Goal: Task Accomplishment & Management: Use online tool/utility

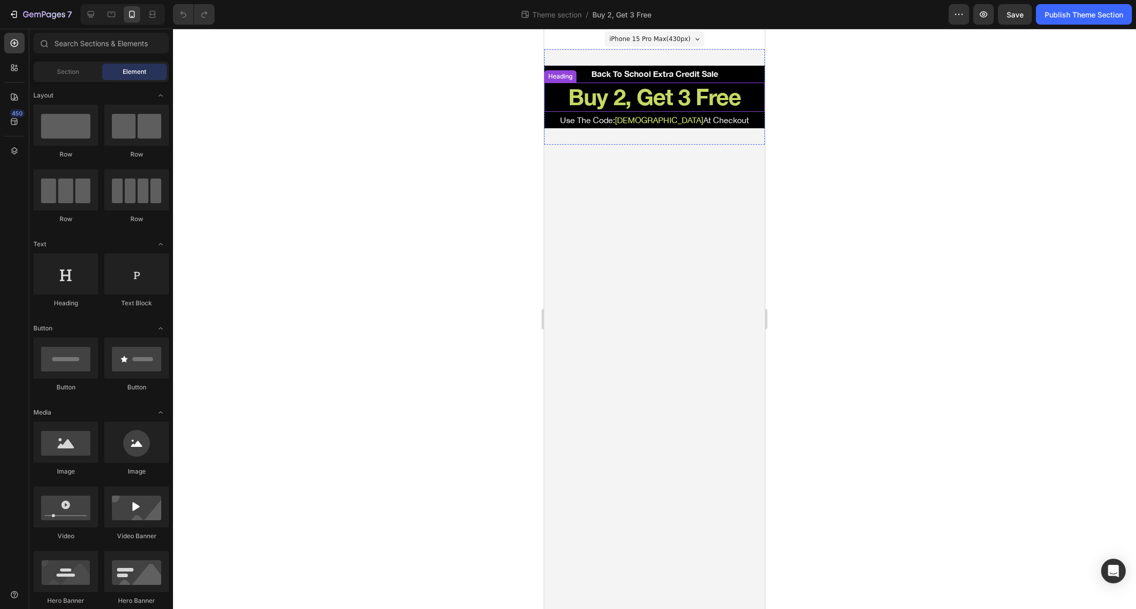
click at [648, 106] on h2 "Buy 2, Get 3 Free" at bounding box center [654, 97] width 221 height 29
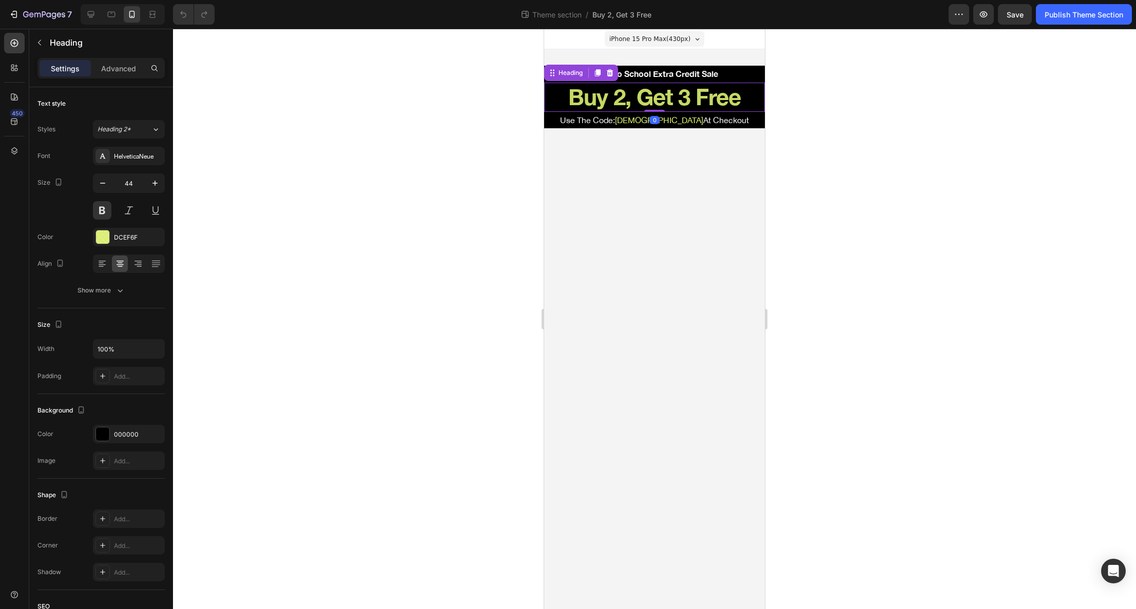
click at [621, 101] on h2 "Buy 2, Get 3 Free" at bounding box center [654, 97] width 221 height 29
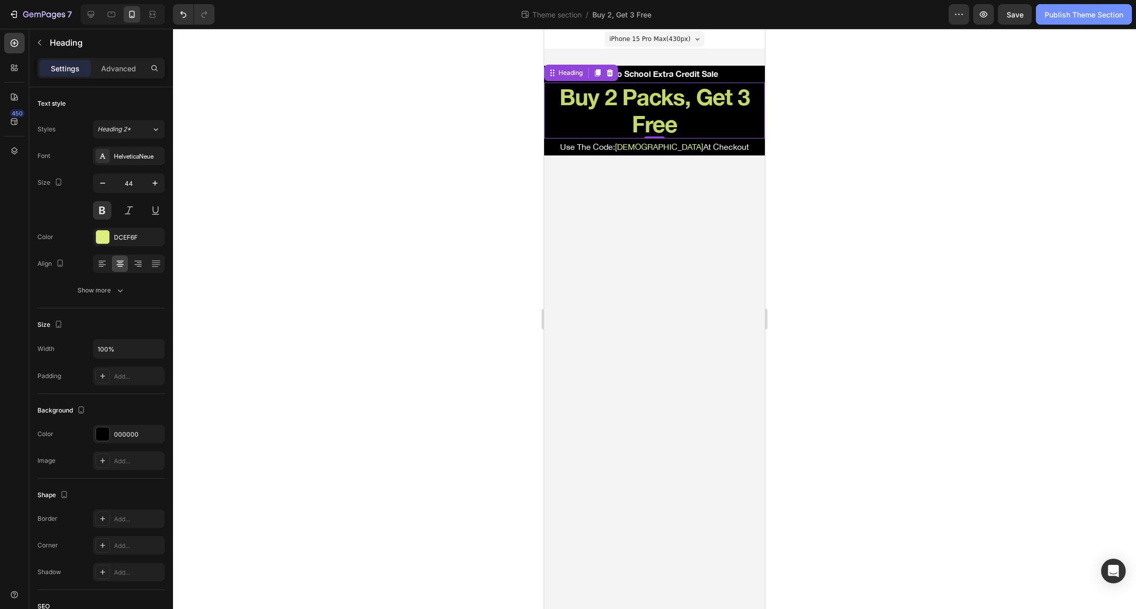
click at [1049, 15] on div "Publish Theme Section" at bounding box center [1084, 14] width 79 height 11
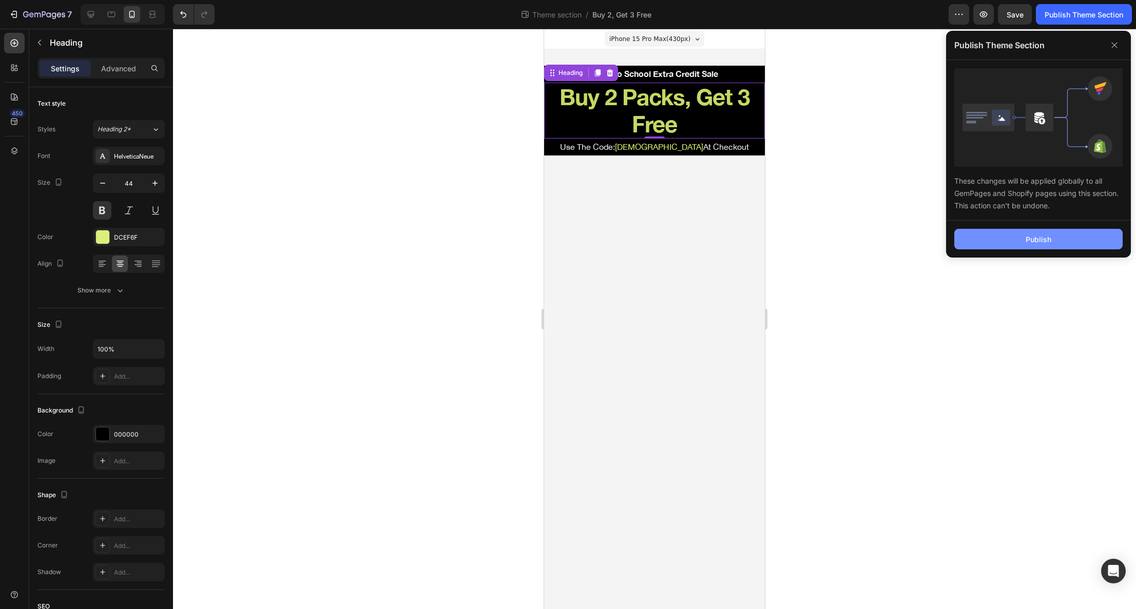
click at [1020, 237] on button "Publish" at bounding box center [1038, 239] width 168 height 21
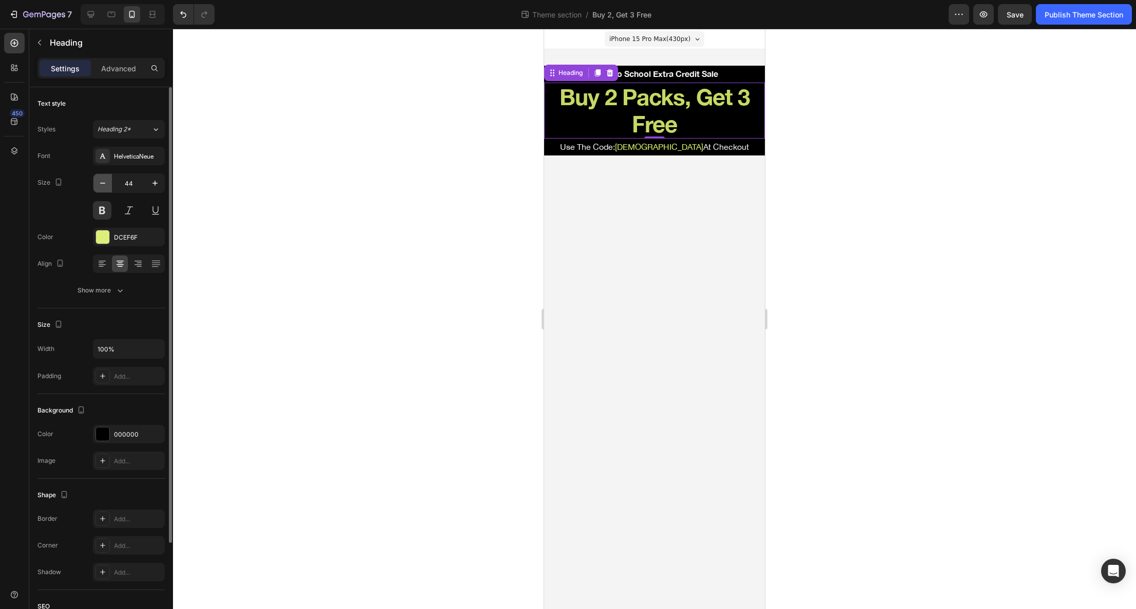
click at [107, 183] on icon "button" at bounding box center [103, 183] width 10 height 10
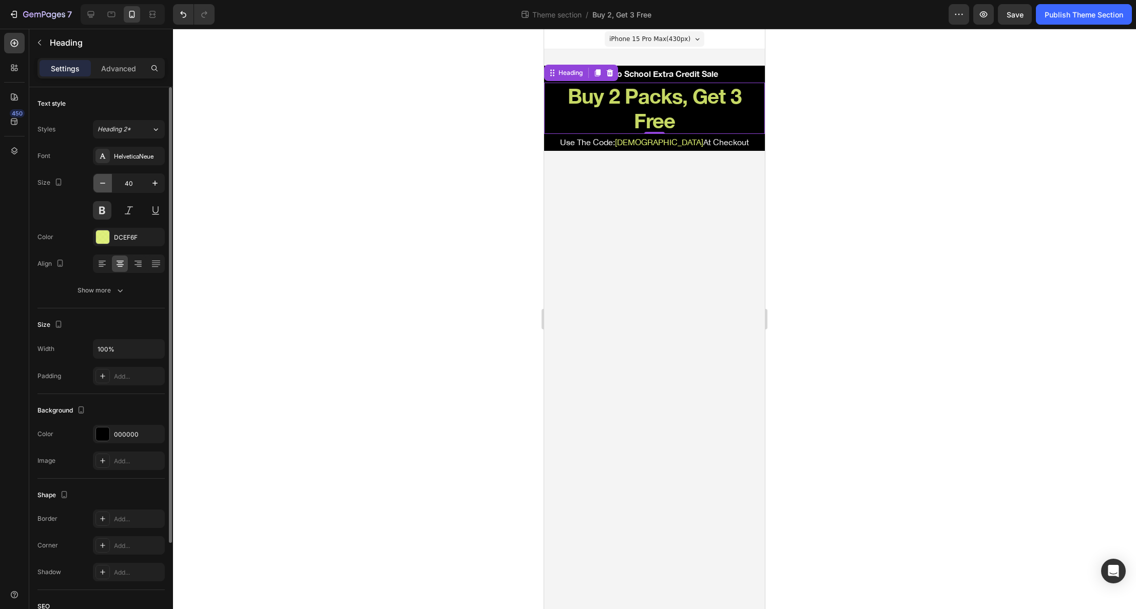
click at [107, 183] on icon "button" at bounding box center [103, 183] width 10 height 10
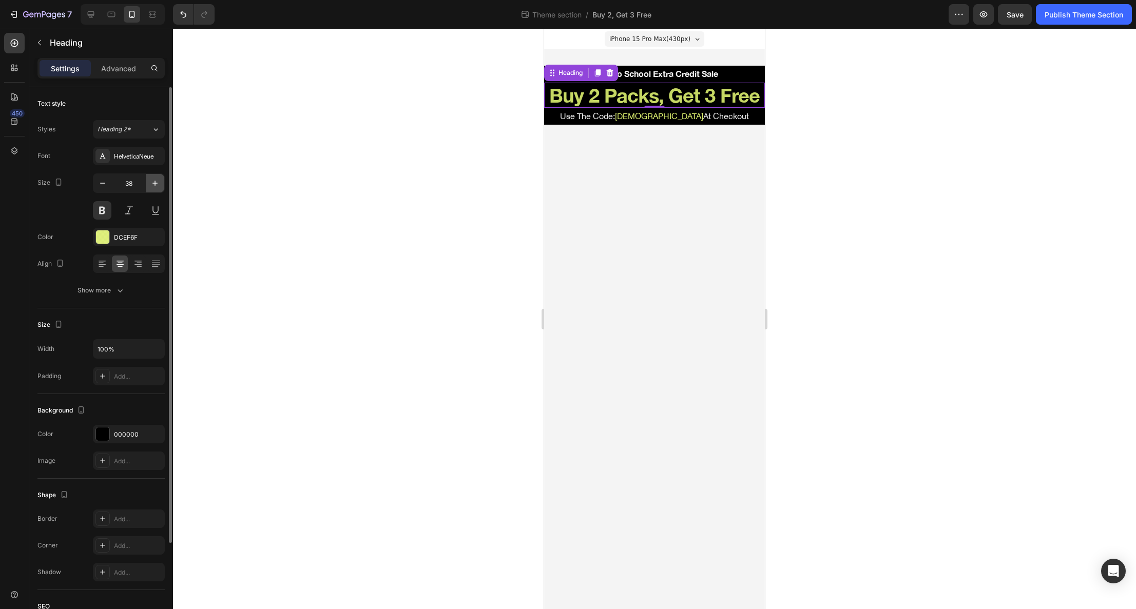
click at [158, 185] on icon "button" at bounding box center [155, 183] width 10 height 10
click at [102, 183] on icon "button" at bounding box center [102, 183] width 5 height 1
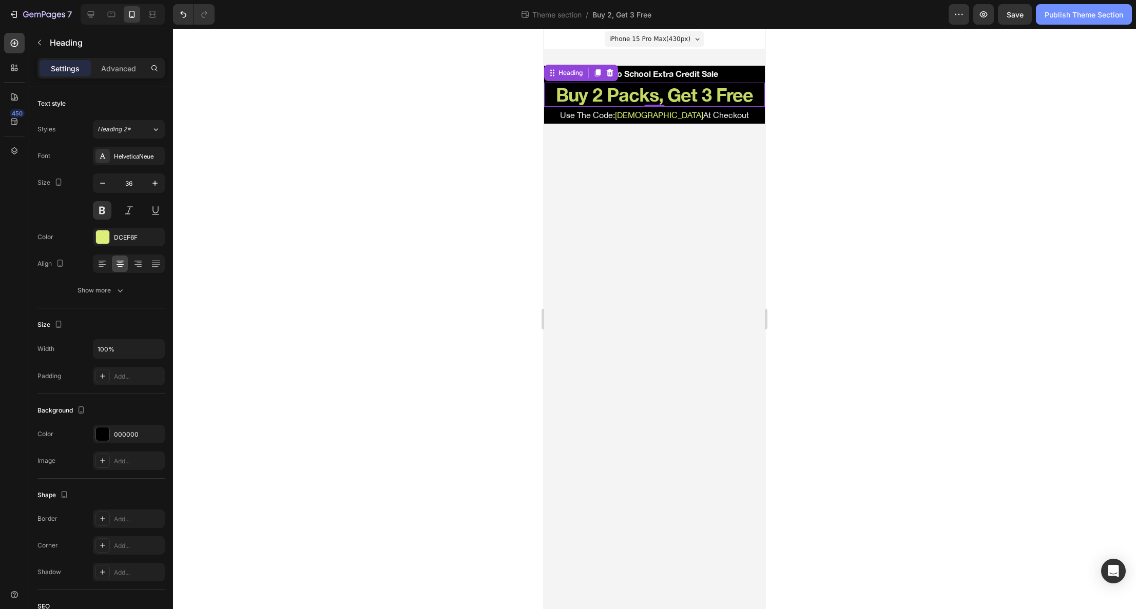
click at [1089, 16] on div "Publish Theme Section" at bounding box center [1084, 14] width 79 height 11
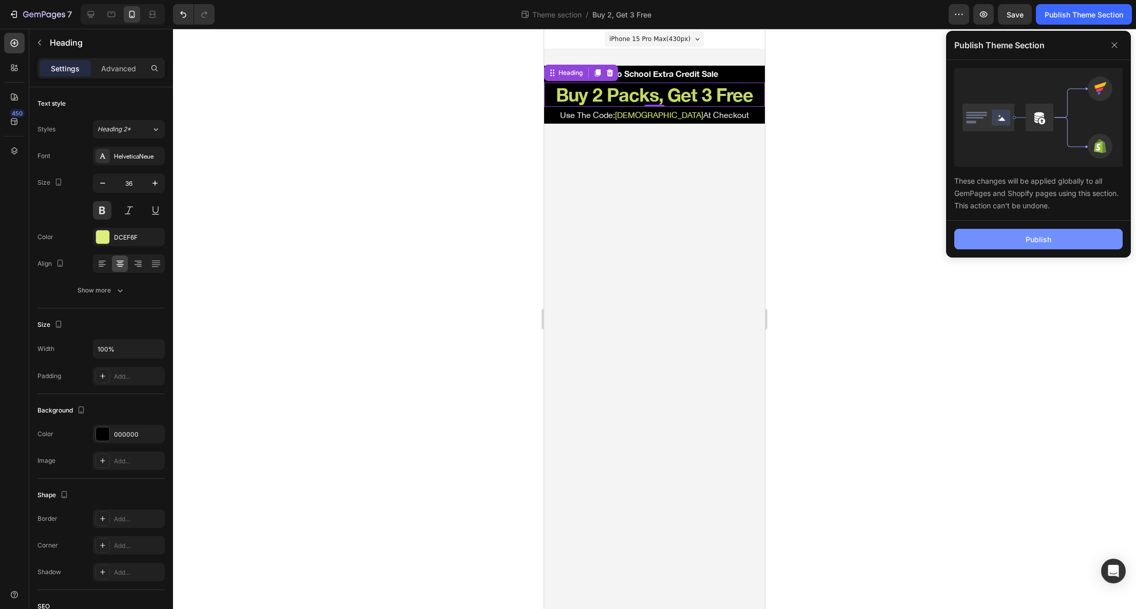
click at [1026, 244] on div "Publish" at bounding box center [1039, 239] width 26 height 11
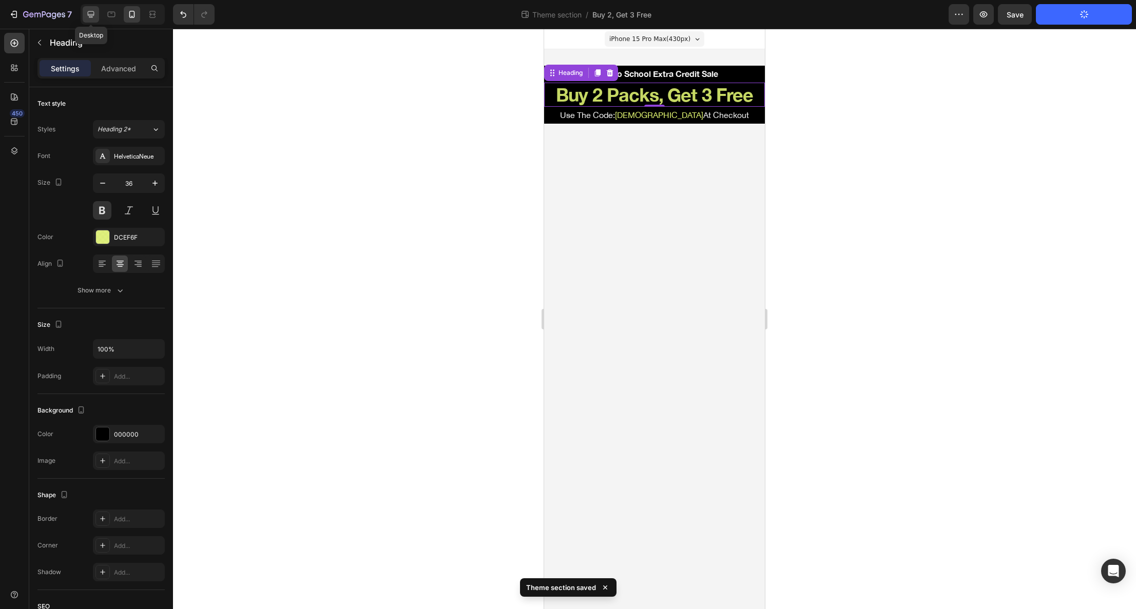
click at [87, 15] on icon at bounding box center [91, 14] width 10 height 10
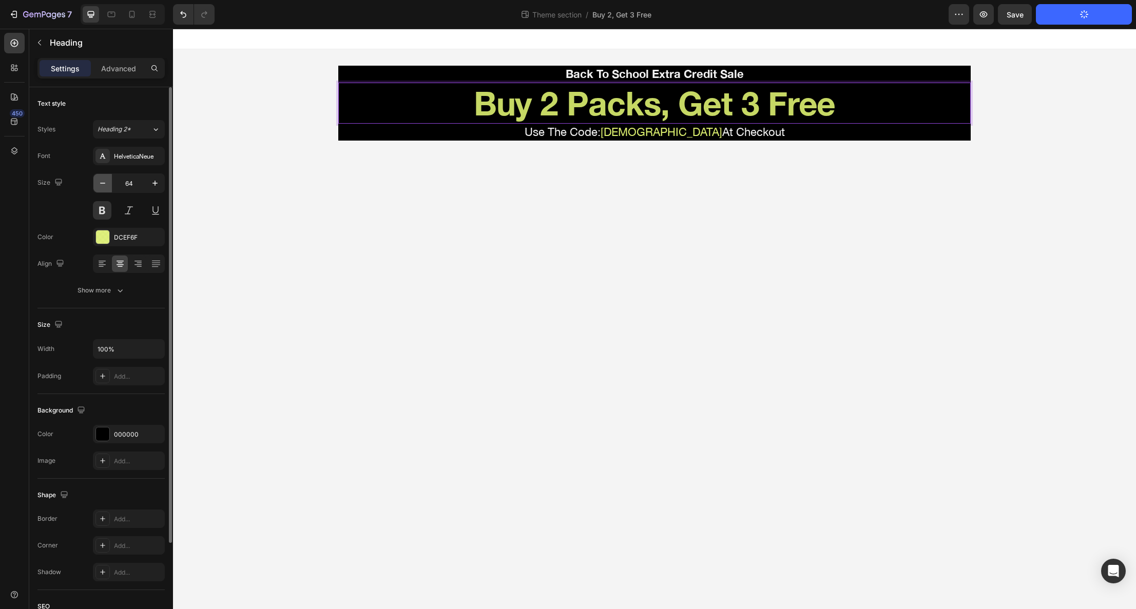
click at [103, 182] on icon "button" at bounding box center [103, 183] width 10 height 10
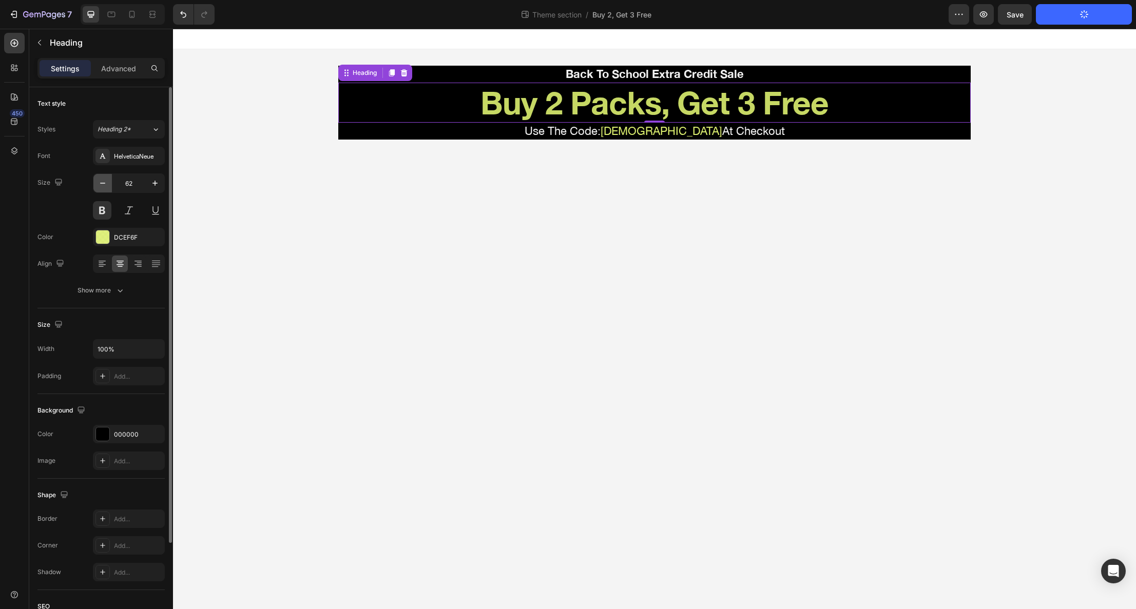
click at [103, 182] on icon "button" at bounding box center [103, 183] width 10 height 10
type input "60"
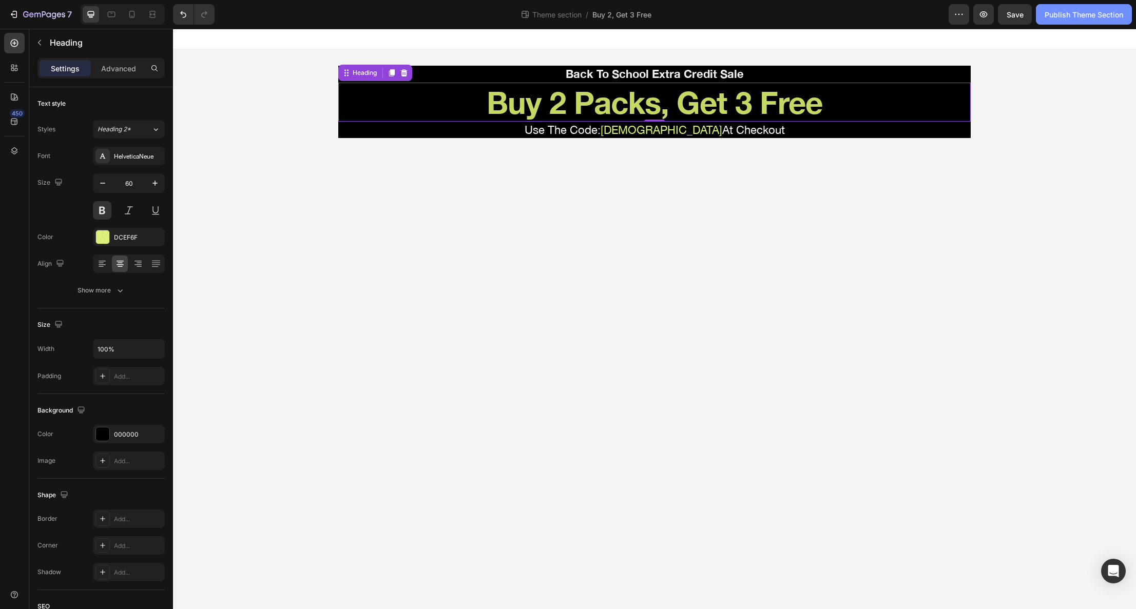
click at [1092, 13] on div "Publish Theme Section" at bounding box center [1084, 14] width 79 height 11
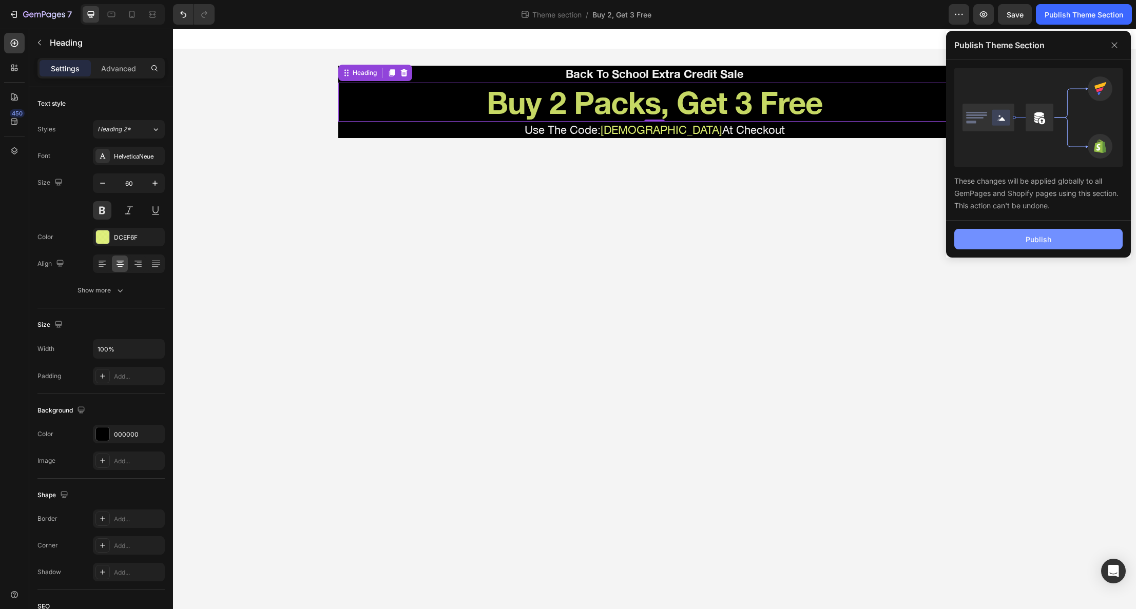
click at [1066, 242] on button "Publish" at bounding box center [1038, 239] width 168 height 21
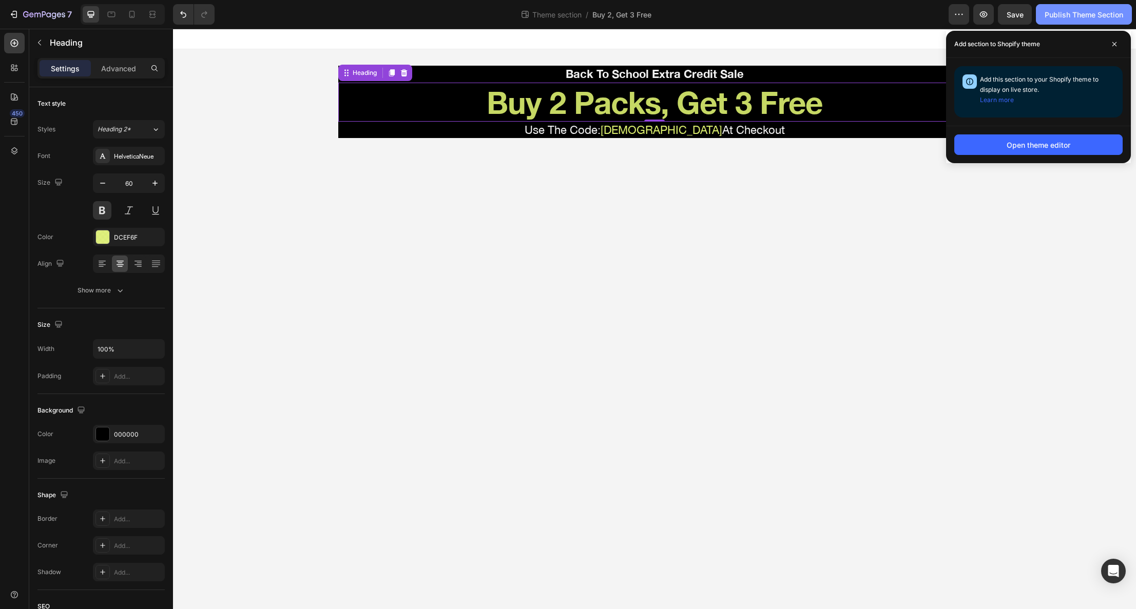
click at [1060, 16] on div "Publish Theme Section" at bounding box center [1084, 14] width 79 height 11
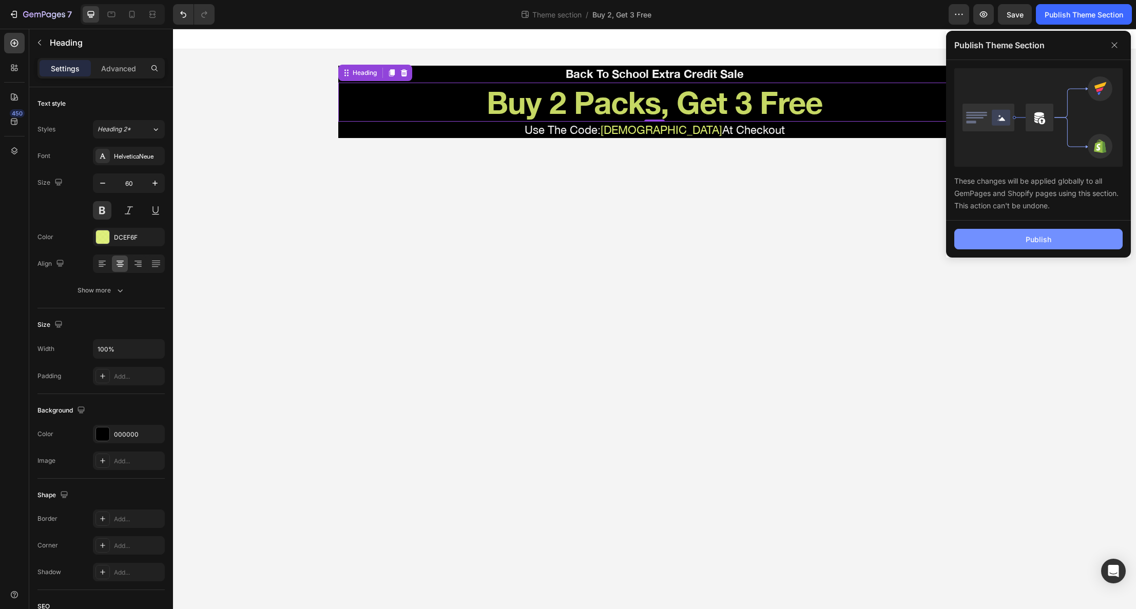
click at [1051, 239] on button "Publish" at bounding box center [1038, 239] width 168 height 21
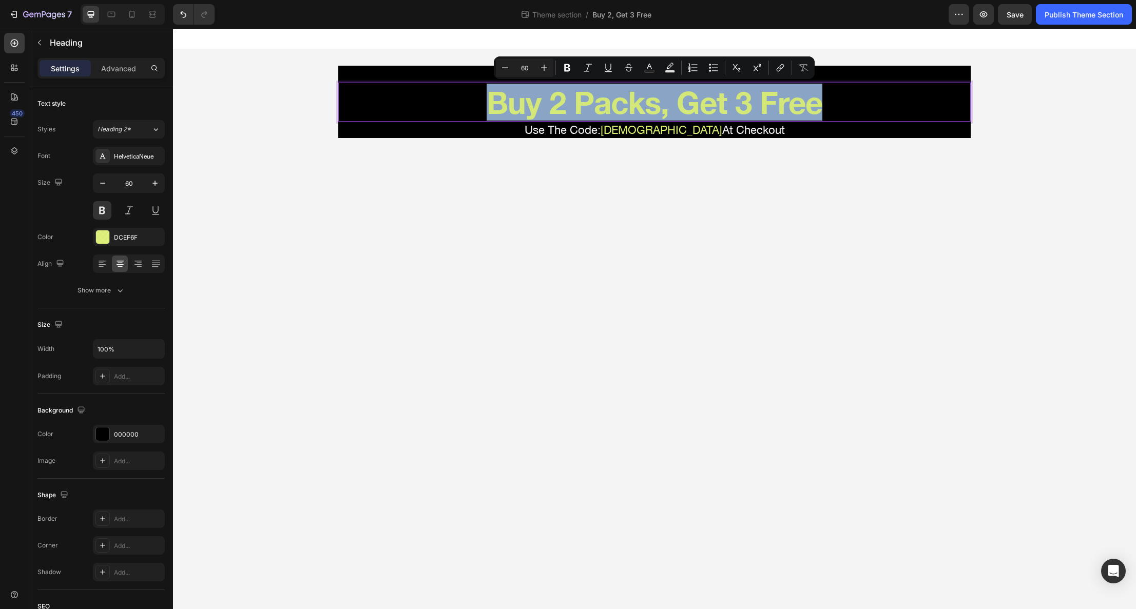
drag, startPoint x: 489, startPoint y: 100, endPoint x: 822, endPoint y: 108, distance: 333.3
click at [822, 108] on p "Buy 2 Packs, Get 3 Free" at bounding box center [654, 102] width 630 height 37
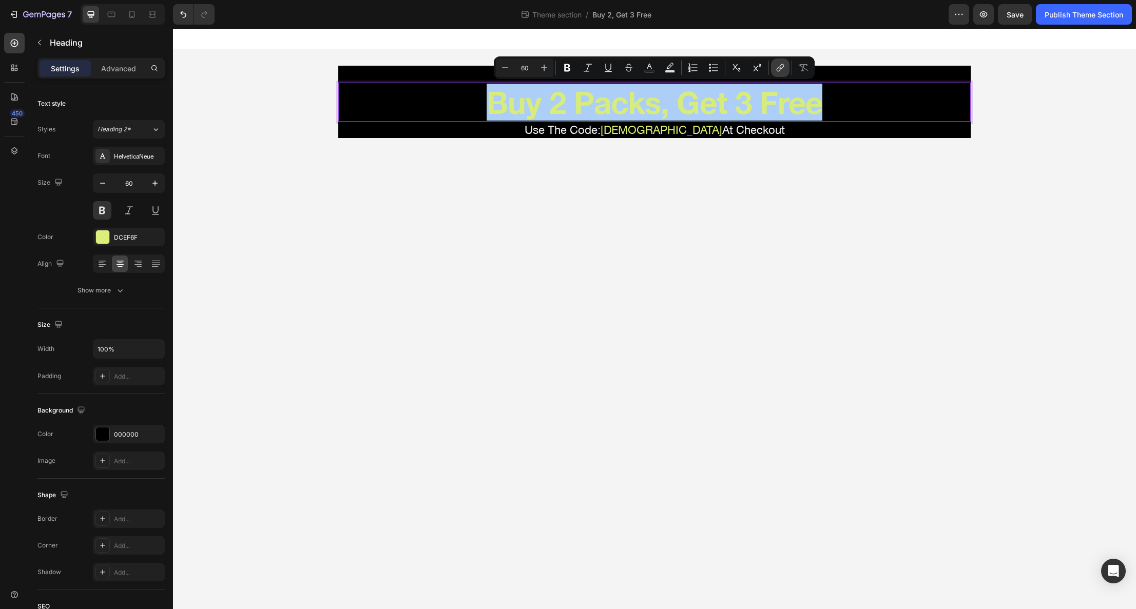
click at [778, 68] on icon "Editor contextual toolbar" at bounding box center [779, 69] width 5 height 5
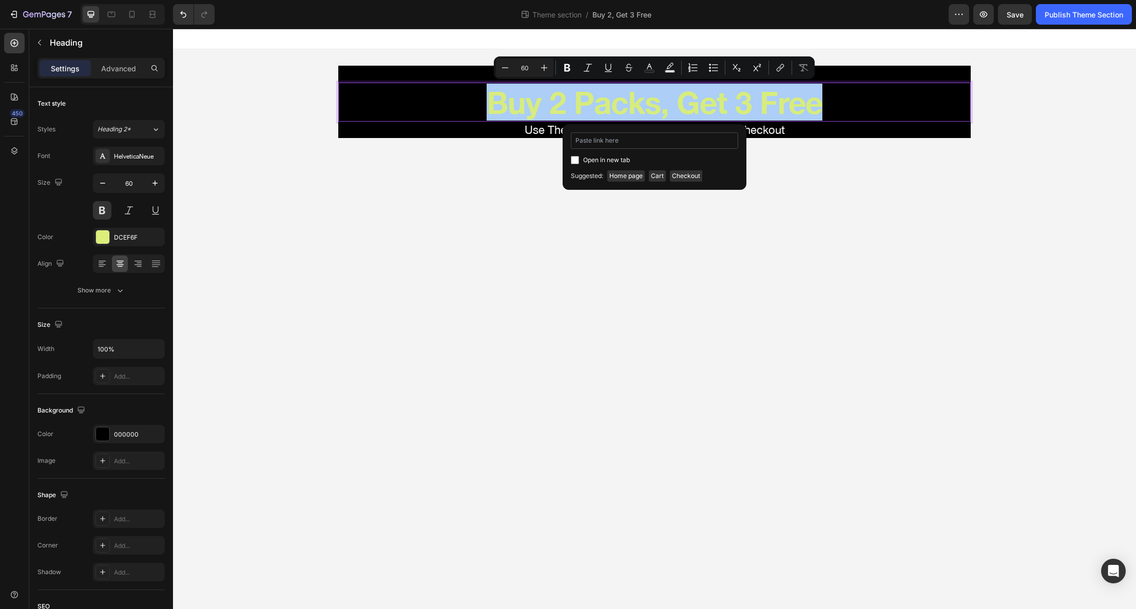
click at [629, 141] on input "Editor contextual toolbar" at bounding box center [654, 140] width 167 height 16
type input "https://gfxwrld.com/collections/bogo-buy-2-get-3-free"
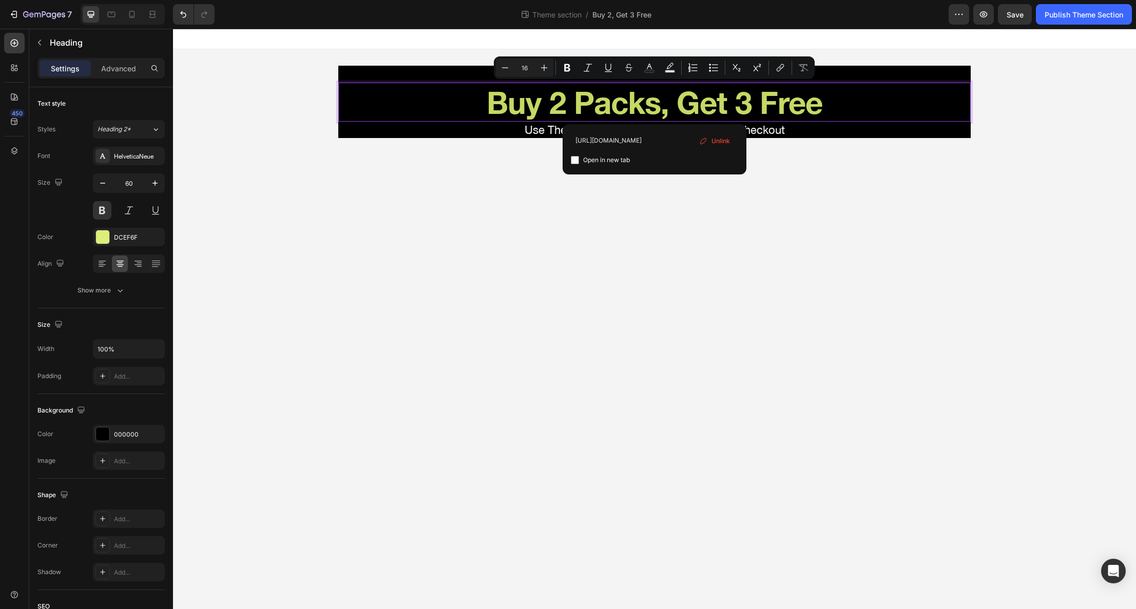
click at [732, 193] on body "Back To School Extra Credit Sale Text Block Buy 2 Packs, Get 3 Free Heading 0 U…" at bounding box center [654, 319] width 963 height 581
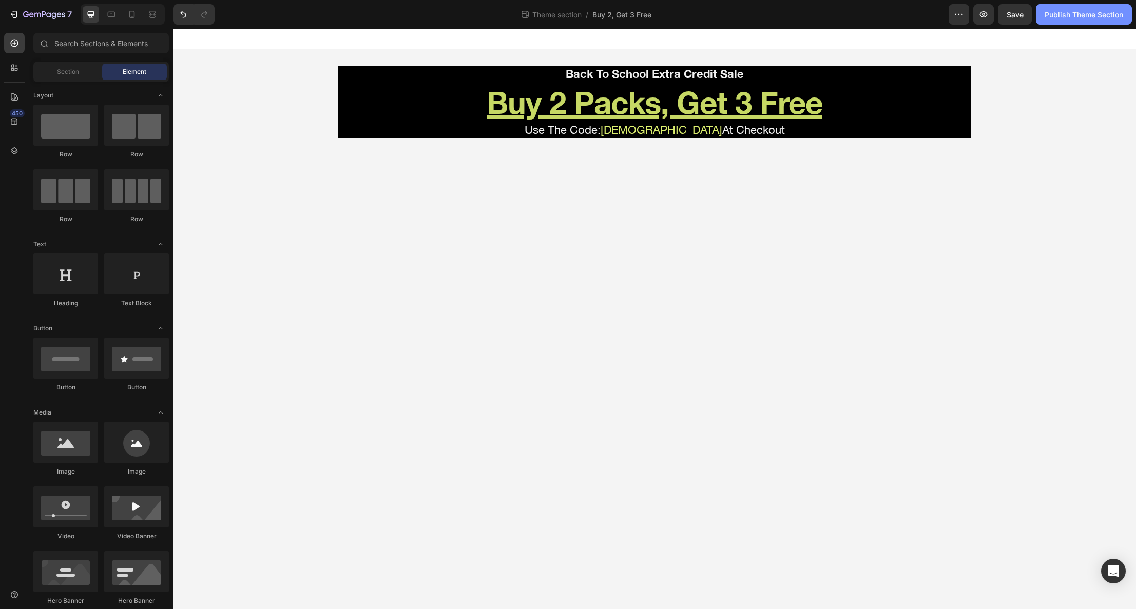
click at [1060, 16] on div "Publish Theme Section" at bounding box center [1084, 14] width 79 height 11
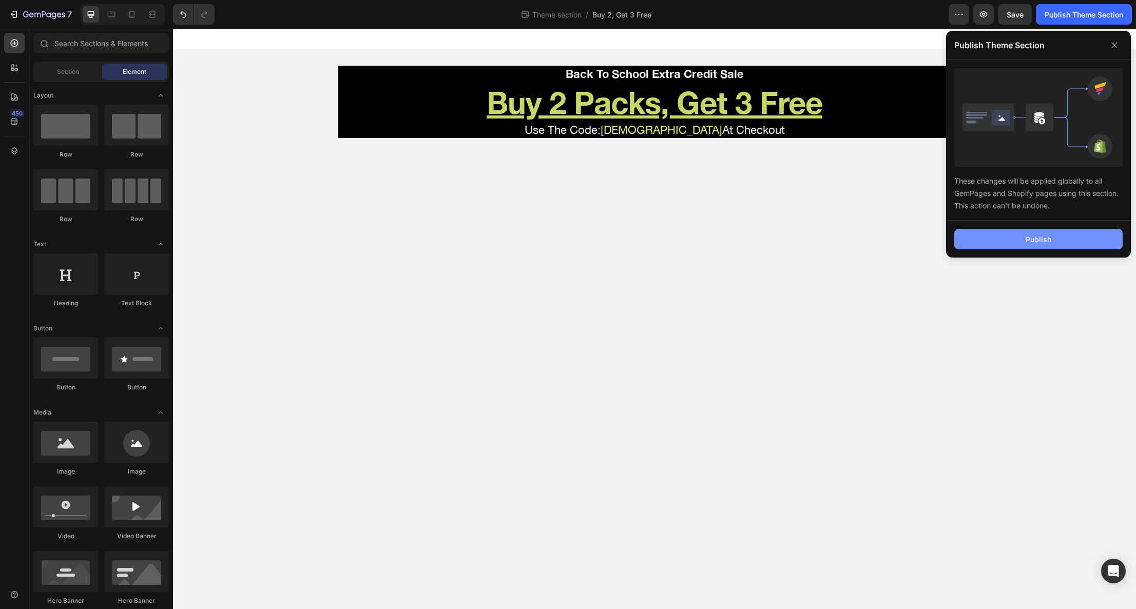
click at [1033, 241] on div "Publish" at bounding box center [1039, 239] width 26 height 11
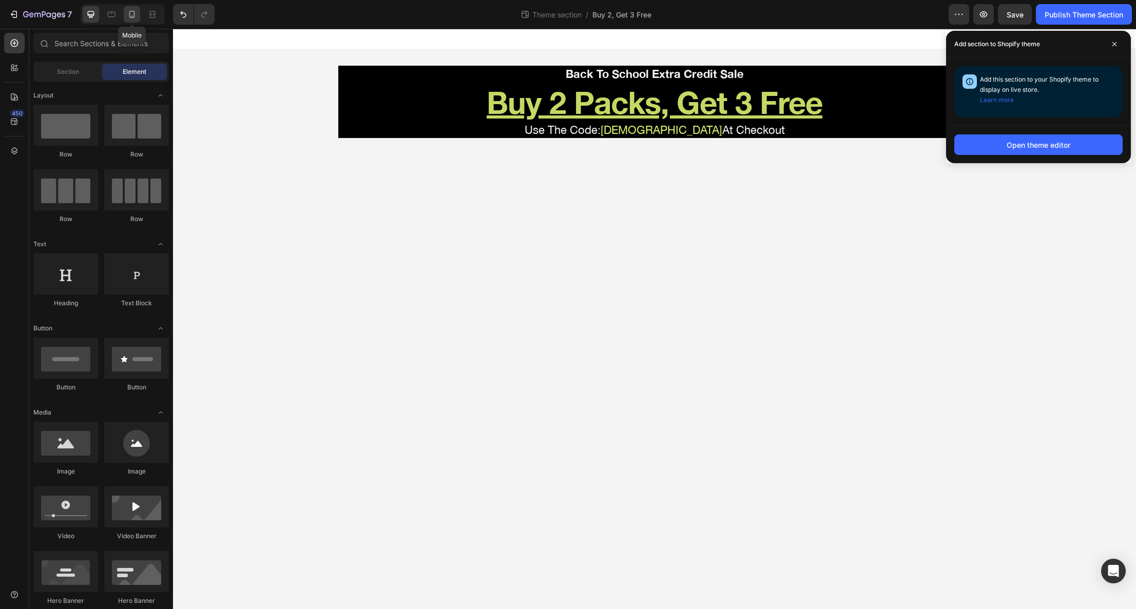
click at [130, 13] on icon at bounding box center [132, 14] width 6 height 7
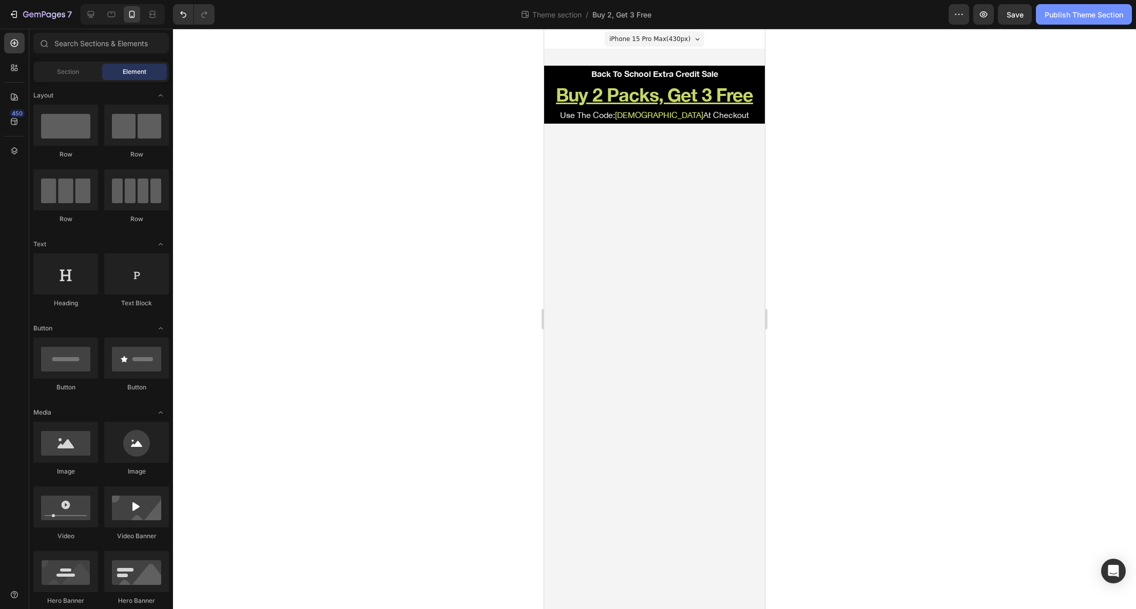
click at [1094, 12] on div "Publish Theme Section" at bounding box center [1084, 14] width 79 height 11
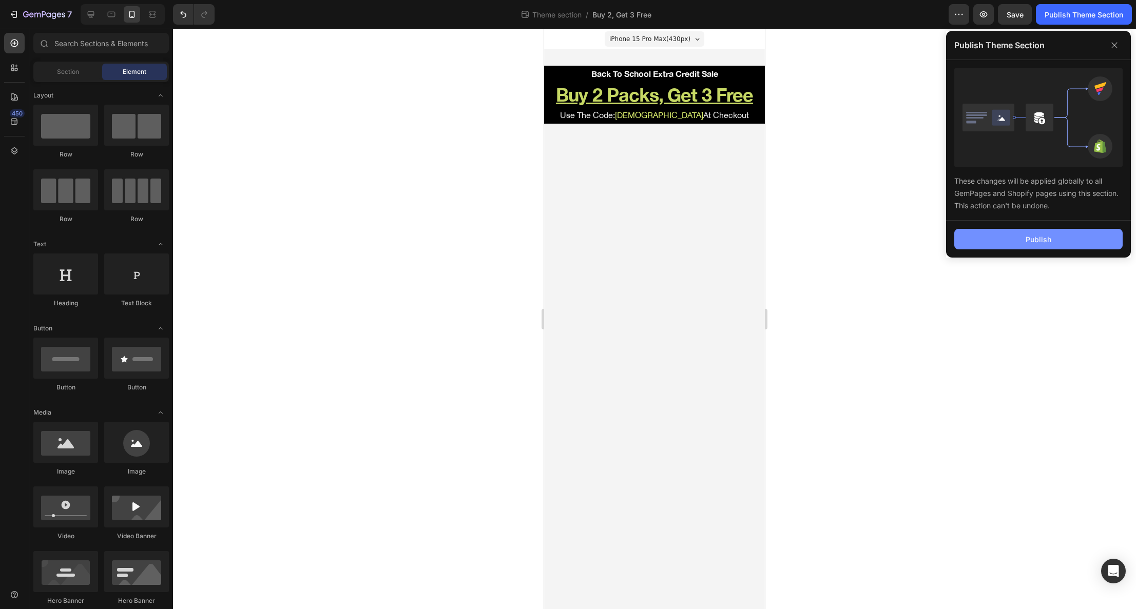
click at [1069, 233] on button "Publish" at bounding box center [1038, 239] width 168 height 21
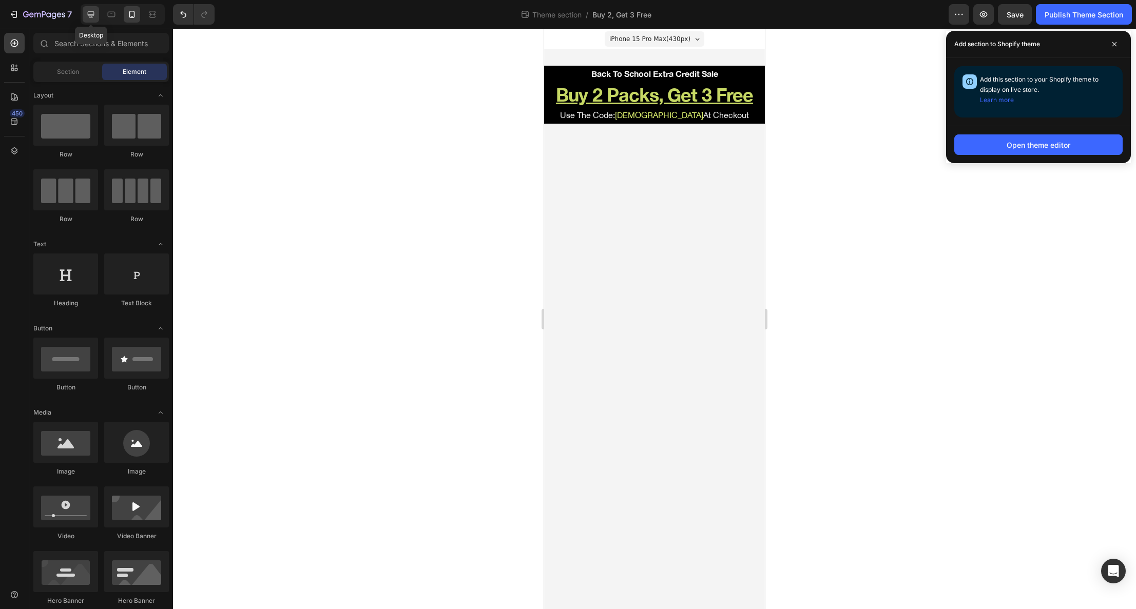
click at [95, 14] on icon at bounding box center [91, 14] width 10 height 10
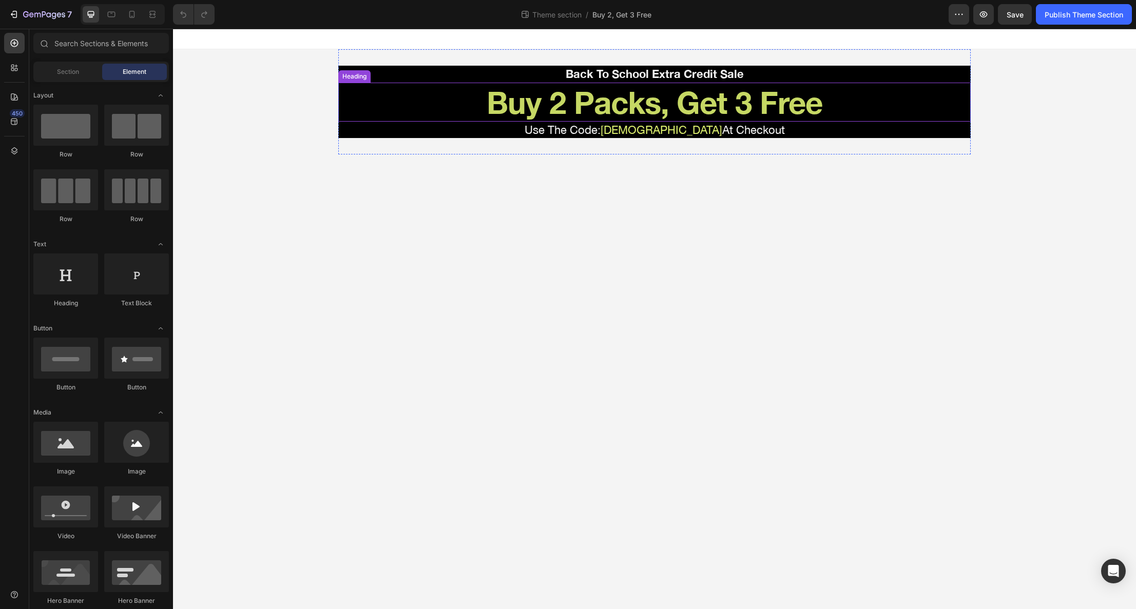
click at [804, 98] on h2 "Buy 2 Packs, Get 3 Free" at bounding box center [654, 102] width 633 height 39
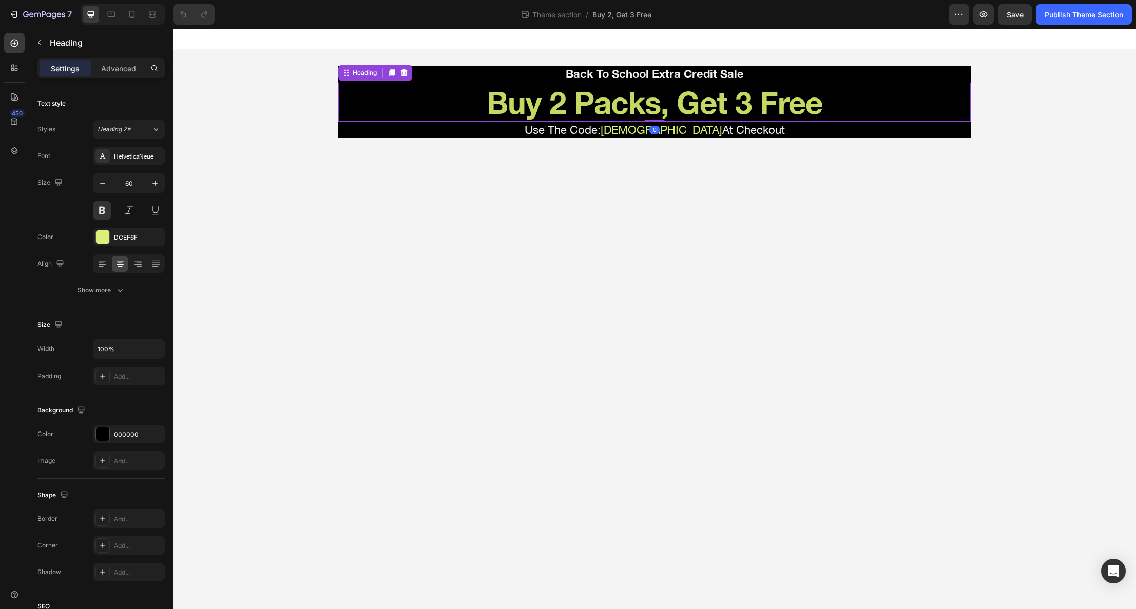
click at [819, 101] on h2 "Buy 2 Packs, Get 3 Free" at bounding box center [654, 102] width 633 height 39
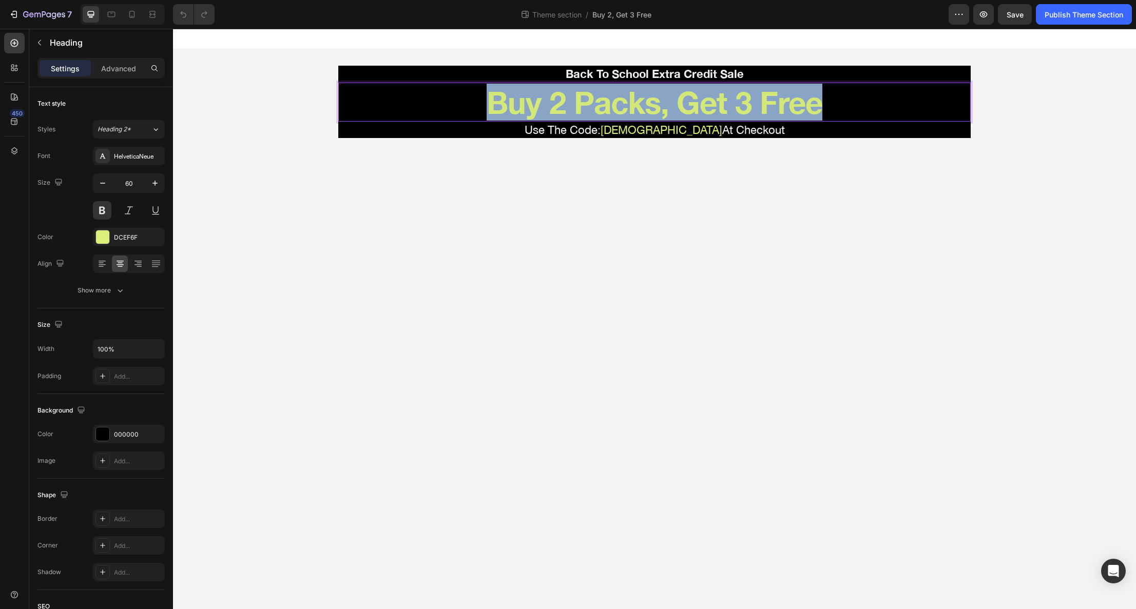
drag, startPoint x: 819, startPoint y: 104, endPoint x: 492, endPoint y: 99, distance: 327.1
click at [492, 99] on p "Buy 2 Packs, Get 3 Free" at bounding box center [654, 102] width 630 height 37
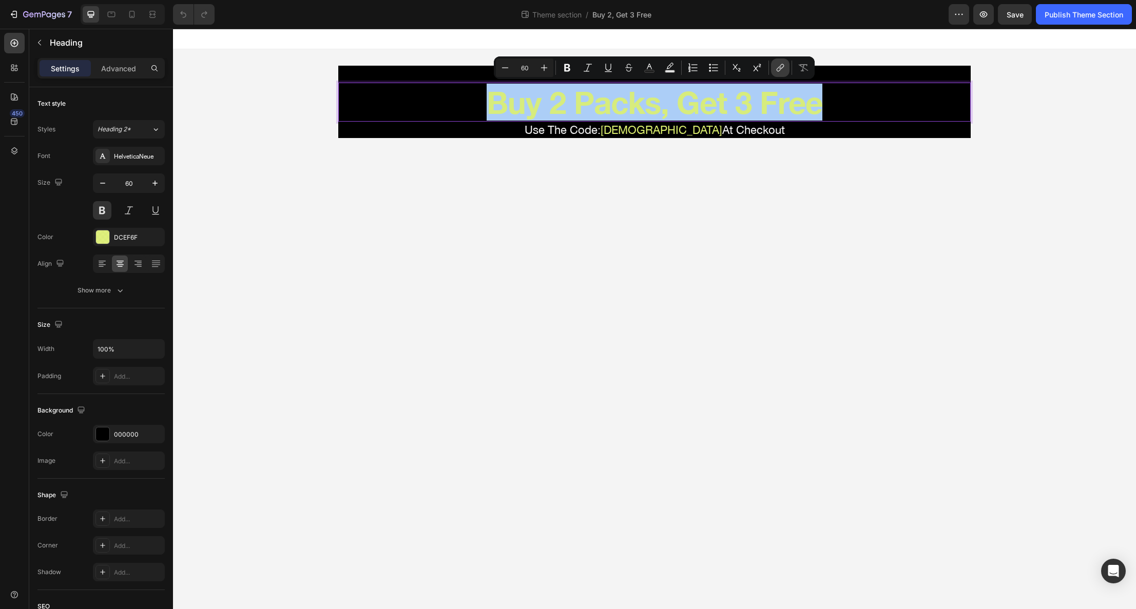
click at [777, 68] on icon "Editor contextual toolbar" at bounding box center [780, 68] width 10 height 10
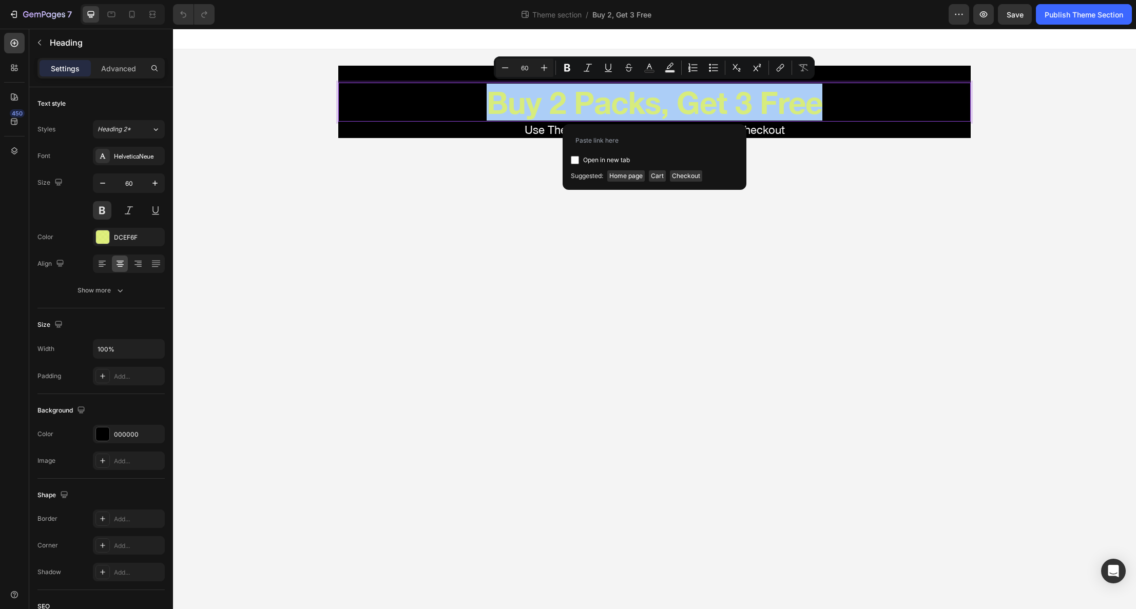
type input "[URL][DOMAIN_NAME]"
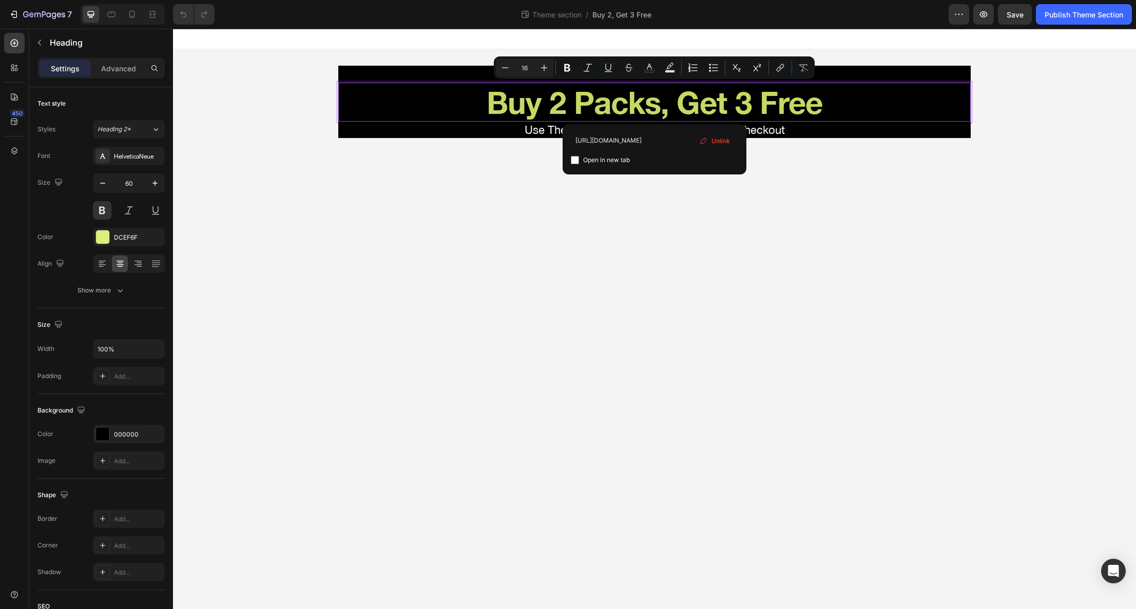
click at [697, 202] on body "Back To School Extra Credit Sale Text Block Buy 2 Packs, Get 3 Free Heading 0 U…" at bounding box center [654, 319] width 963 height 581
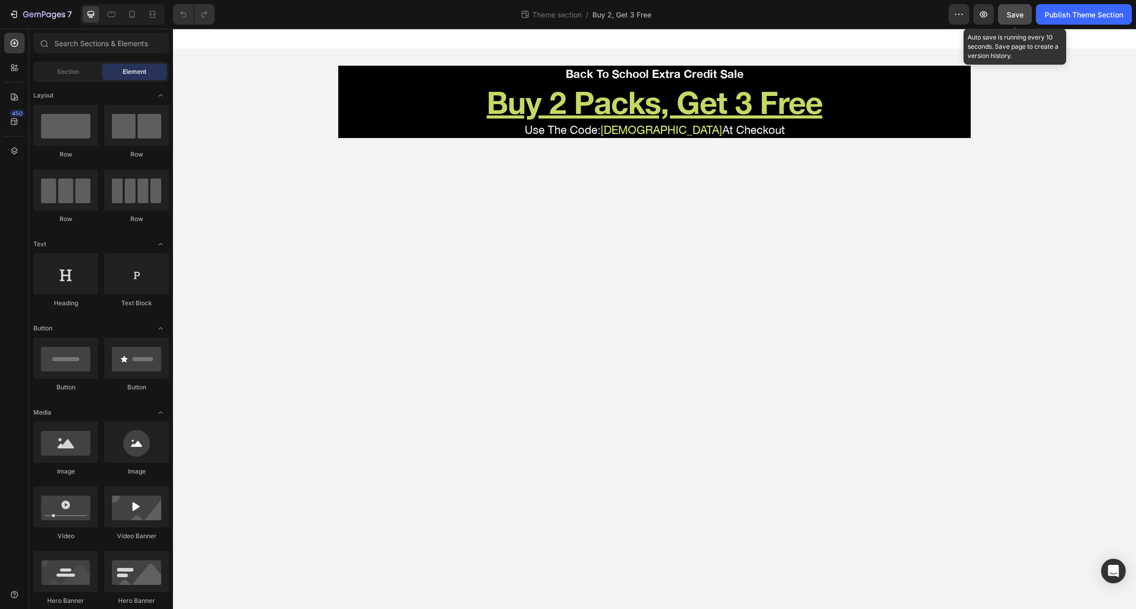
click at [1018, 16] on span "Save" at bounding box center [1015, 14] width 17 height 9
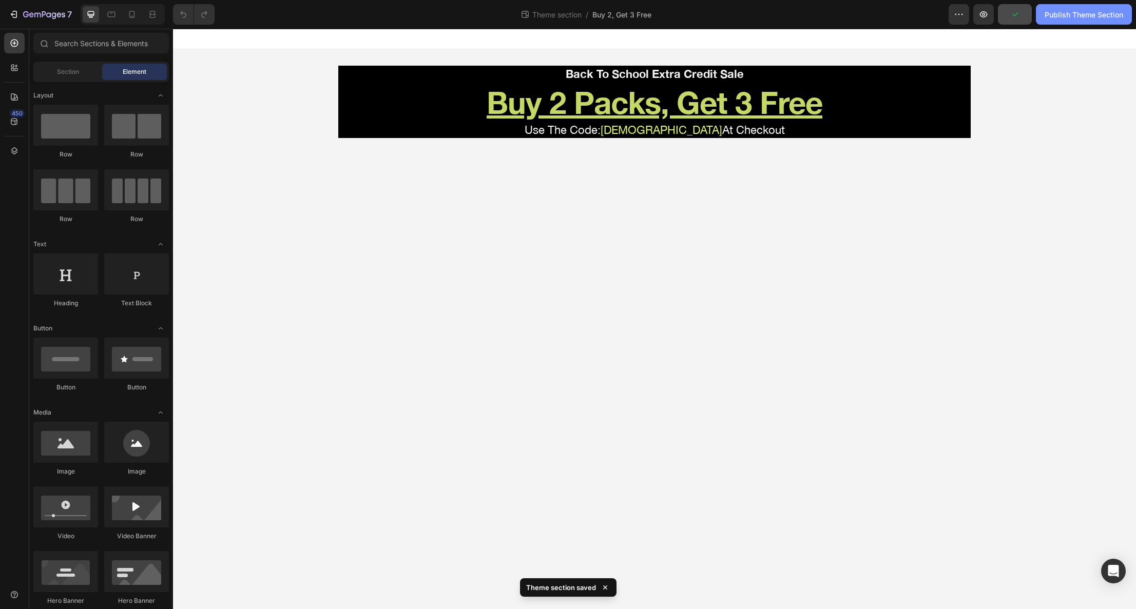
click at [1081, 13] on div "Publish Theme Section" at bounding box center [1084, 14] width 79 height 11
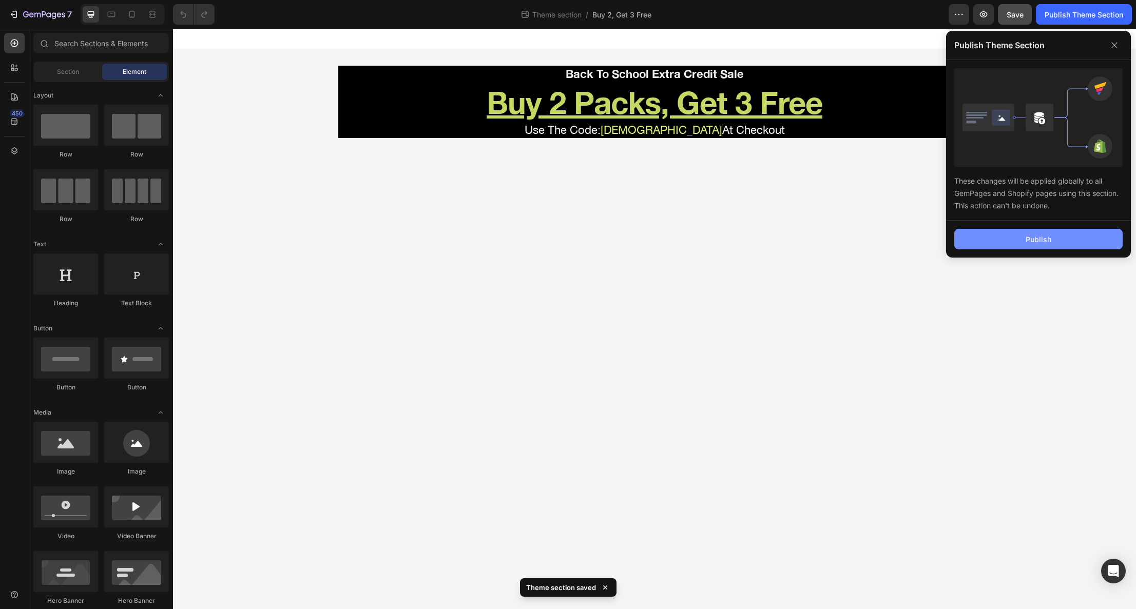
click at [1047, 236] on div "Publish" at bounding box center [1039, 239] width 26 height 11
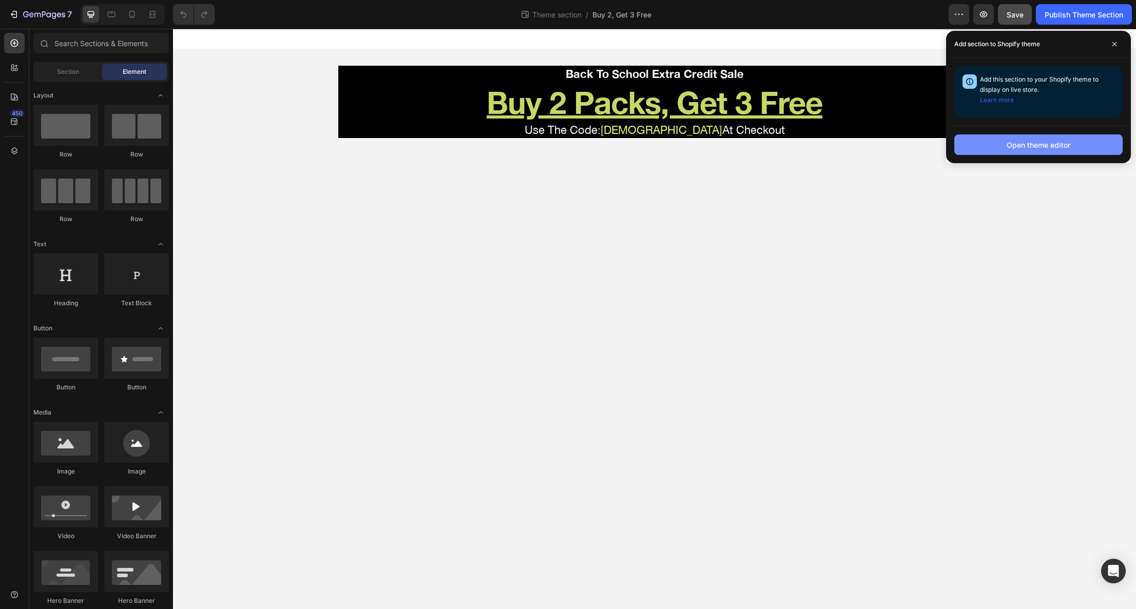
click at [1035, 146] on div "Open theme editor" at bounding box center [1039, 145] width 64 height 11
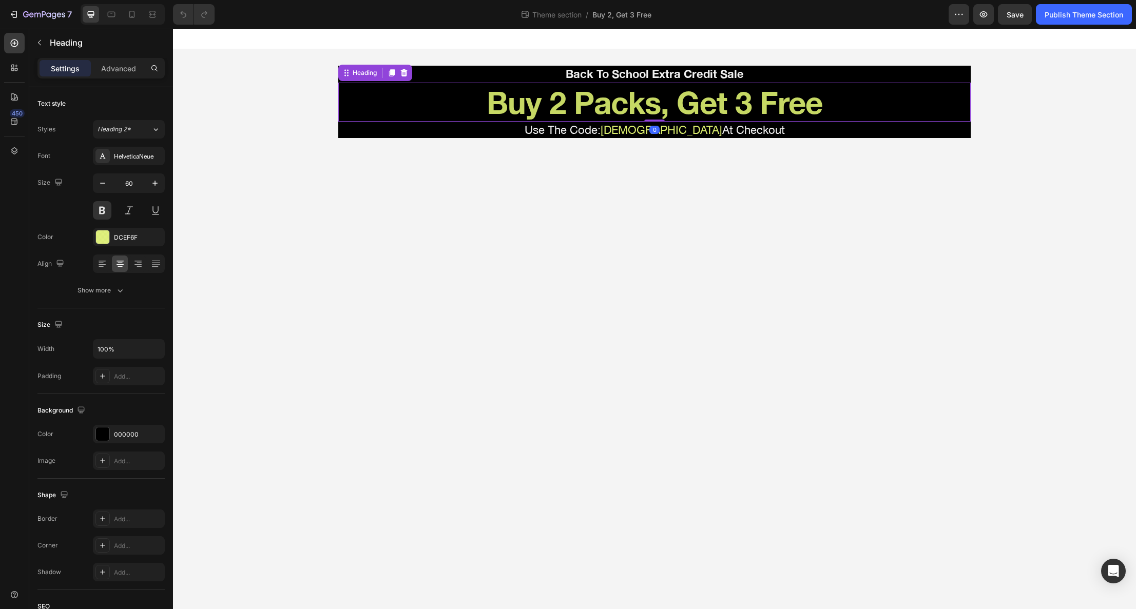
click at [540, 102] on h2 "Buy 2 Packs, Get 3 Free" at bounding box center [654, 102] width 633 height 39
click at [485, 102] on h2 "Buy 2 Packs, Get 3 Free" at bounding box center [654, 102] width 633 height 39
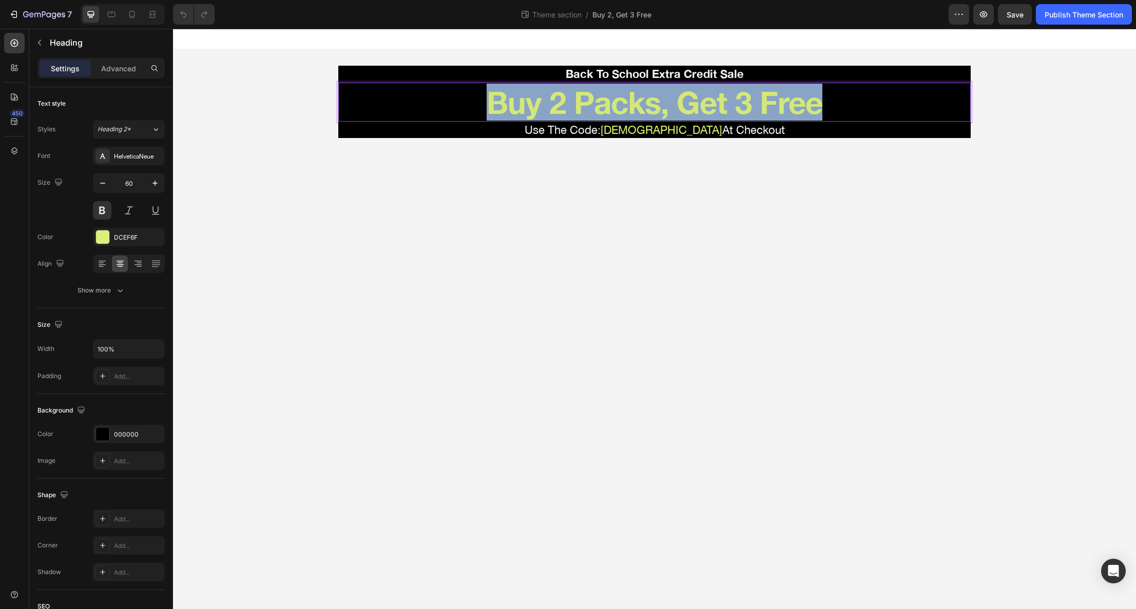
drag, startPoint x: 486, startPoint y: 101, endPoint x: 836, endPoint y: 102, distance: 349.6
click at [836, 102] on p "Buy 2 Packs, Get 3 Free" at bounding box center [654, 102] width 630 height 37
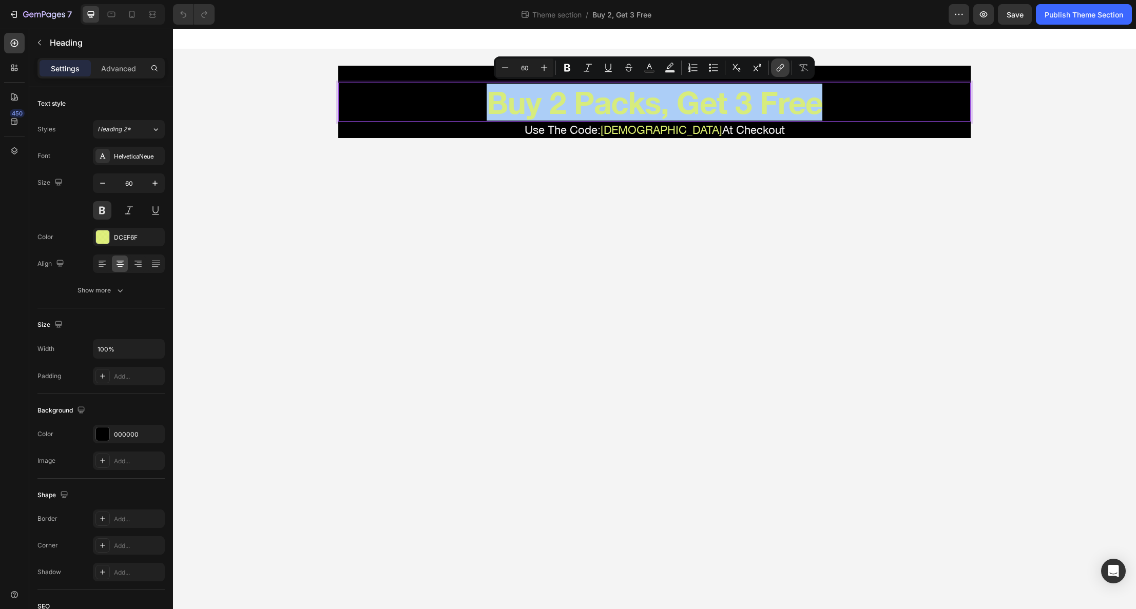
click at [778, 72] on icon "Editor contextual toolbar" at bounding box center [780, 68] width 10 height 10
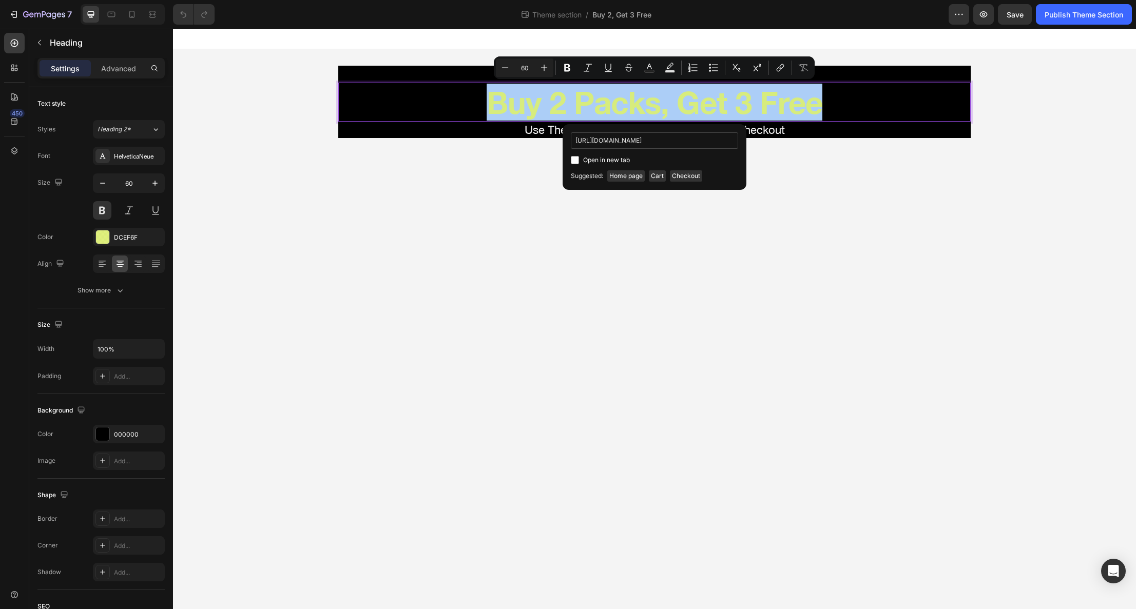
scroll to position [0, 46]
type input "[URL][DOMAIN_NAME]"
click at [722, 141] on span "Unlink" at bounding box center [721, 141] width 18 height 11
click at [687, 143] on input "Editor contextual toolbar" at bounding box center [654, 140] width 167 height 16
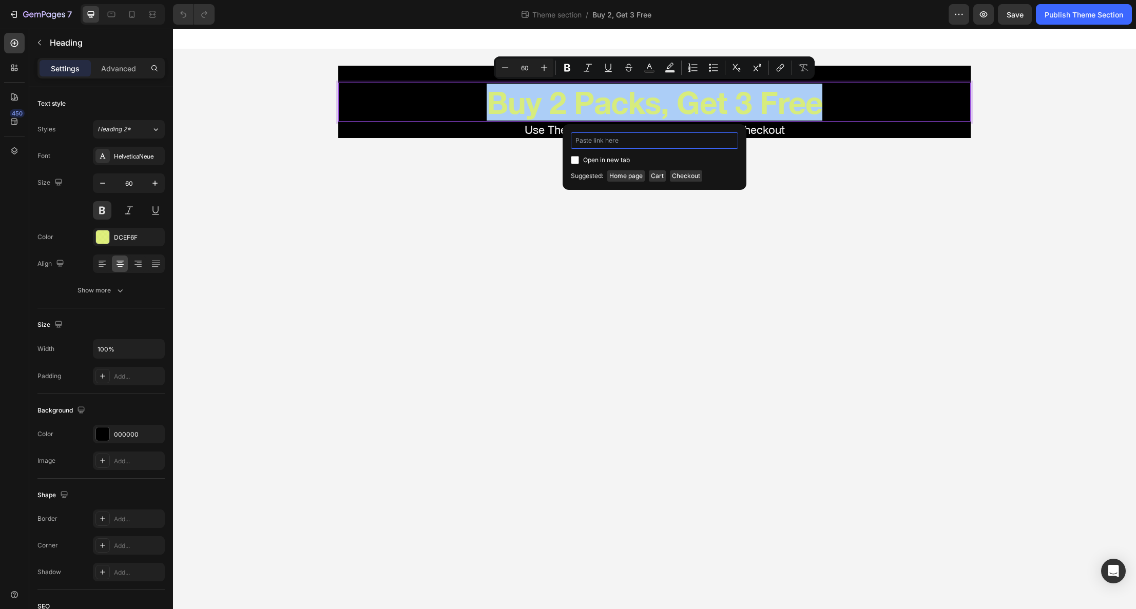
paste input "[URL][DOMAIN_NAME]"
type input "[URL][DOMAIN_NAME]"
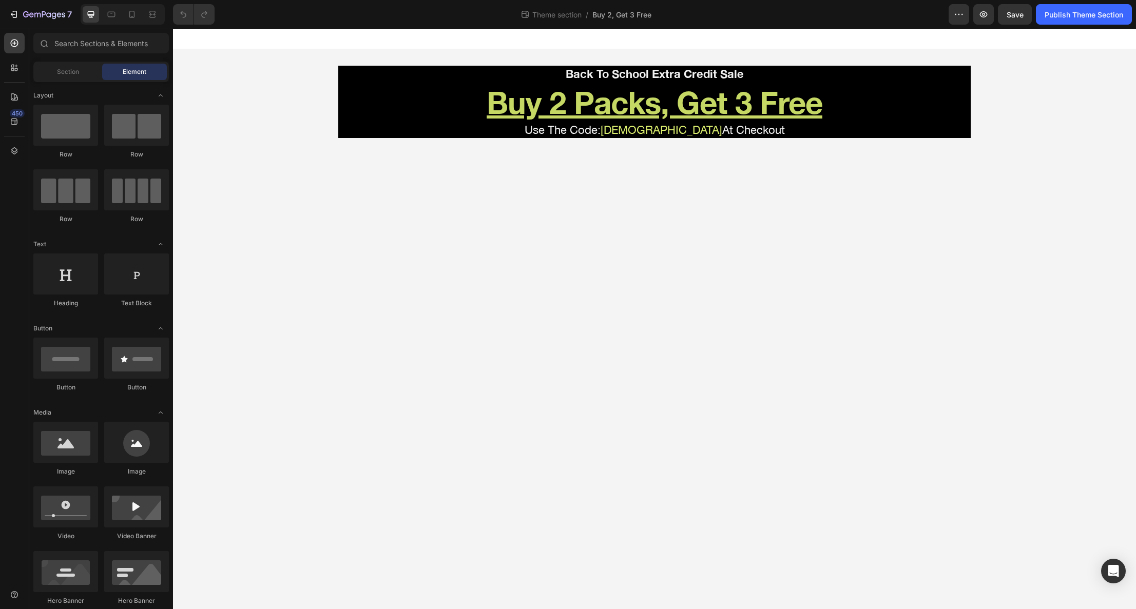
click at [663, 201] on body "Back To School Extra Credit Sale Text Block ⁠⁠⁠⁠⁠⁠⁠ Buy 2 Packs, Get 3 Free Hea…" at bounding box center [654, 319] width 963 height 581
click at [659, 211] on body "Back To School Extra Credit Sale Text Block ⁠⁠⁠⁠⁠⁠⁠ Buy 2 Packs, Get 3 Free Hea…" at bounding box center [654, 319] width 963 height 581
click at [1011, 16] on span "Save" at bounding box center [1015, 14] width 17 height 9
click at [1072, 12] on div "Publish Theme Section" at bounding box center [1084, 14] width 79 height 11
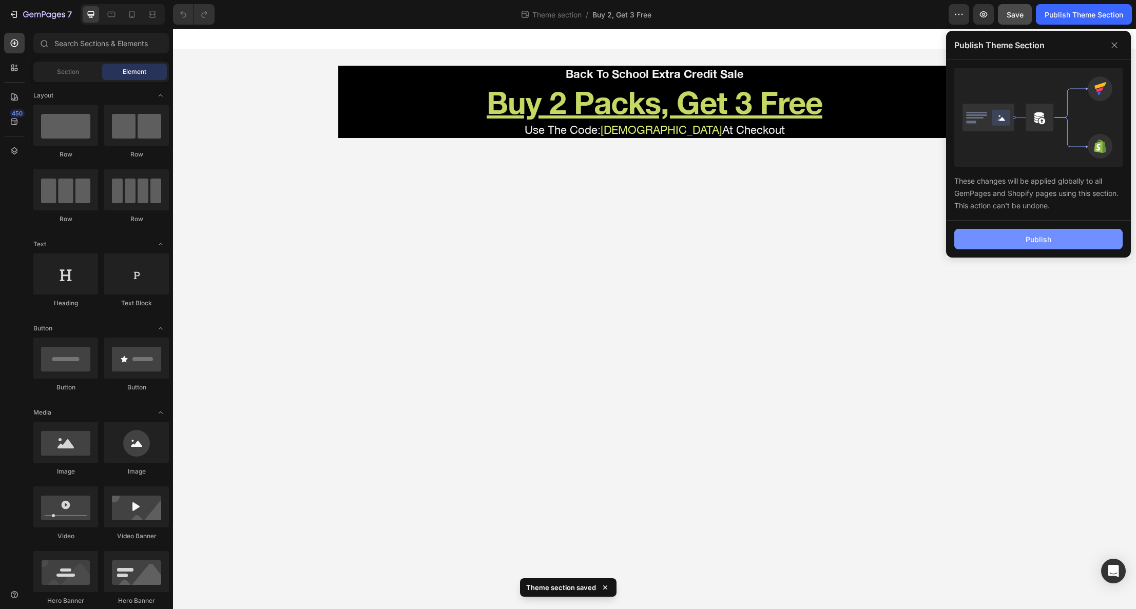
click at [1064, 239] on button "Publish" at bounding box center [1038, 239] width 168 height 21
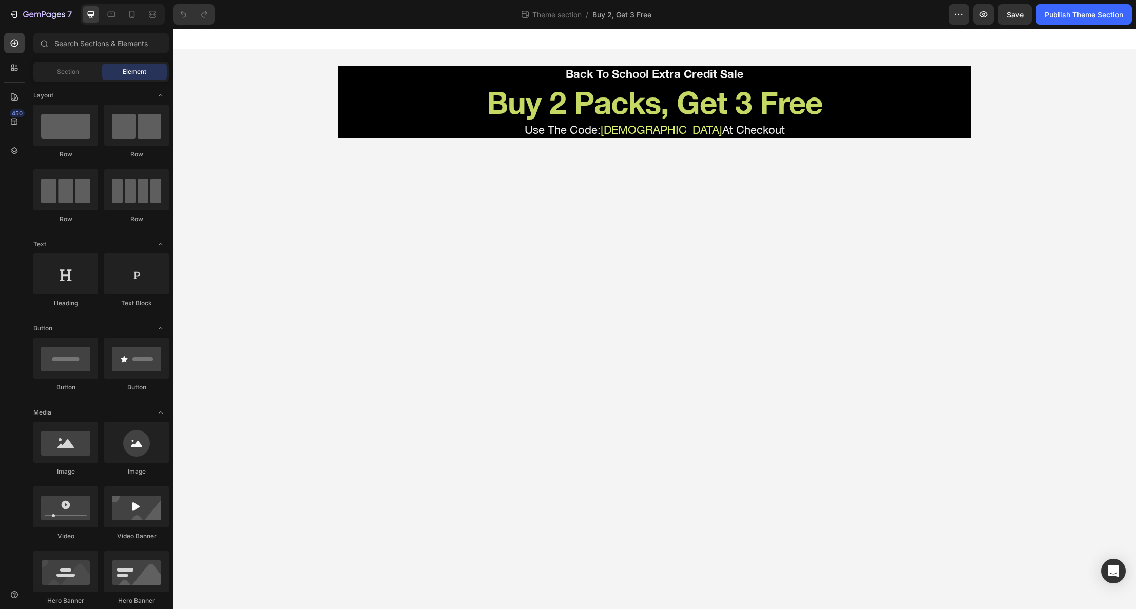
click at [529, 231] on body "Back To School Extra Credit Sale Text Block Buy 2 Packs, Get 3 Free Heading Use…" at bounding box center [654, 319] width 963 height 581
click at [519, 100] on h2 "Buy 2 Packs, Get 3 Free" at bounding box center [654, 102] width 633 height 39
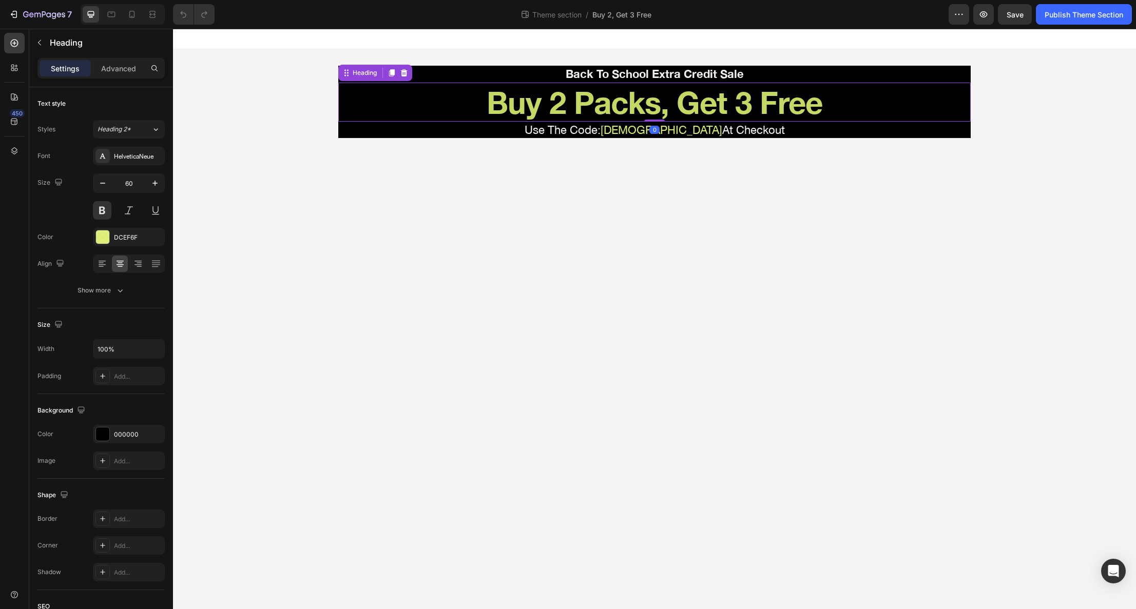
click at [496, 103] on h2 "Buy 2 Packs, Get 3 Free" at bounding box center [654, 102] width 633 height 39
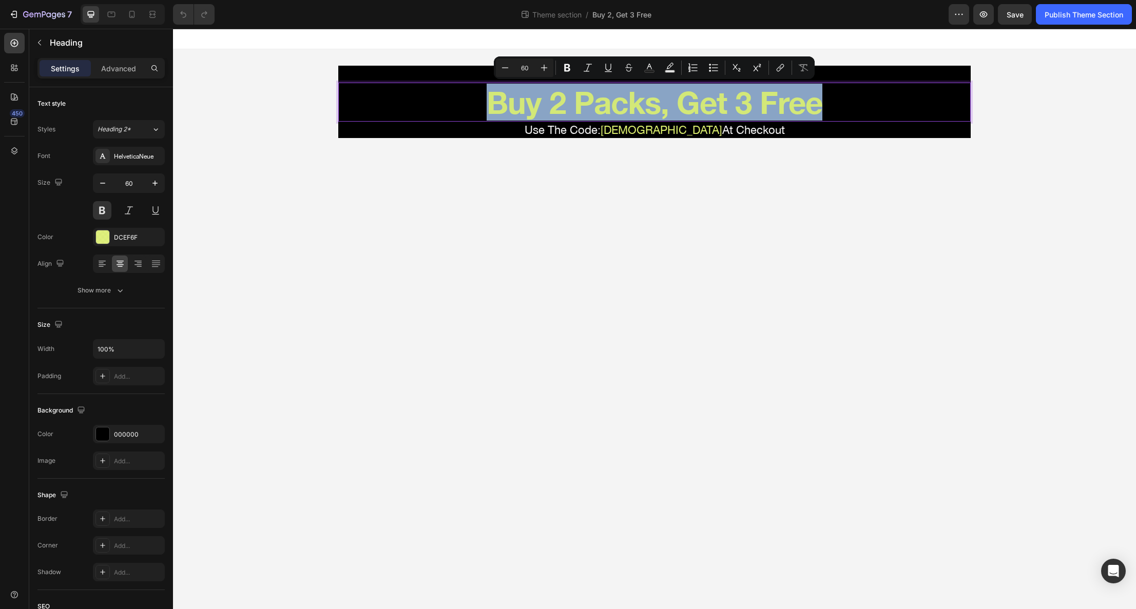
drag, startPoint x: 489, startPoint y: 103, endPoint x: 828, endPoint y: 103, distance: 338.8
click at [828, 103] on p "Buy 2 Packs, Get 3 Free" at bounding box center [654, 102] width 630 height 37
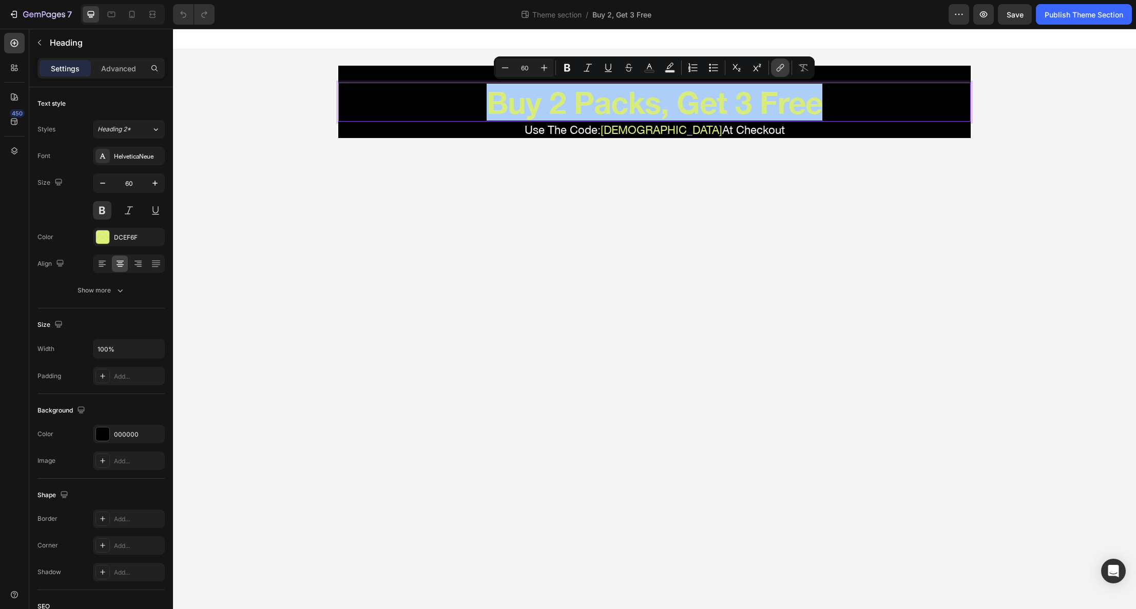
click at [783, 66] on icon "Editor contextual toolbar" at bounding box center [780, 68] width 10 height 10
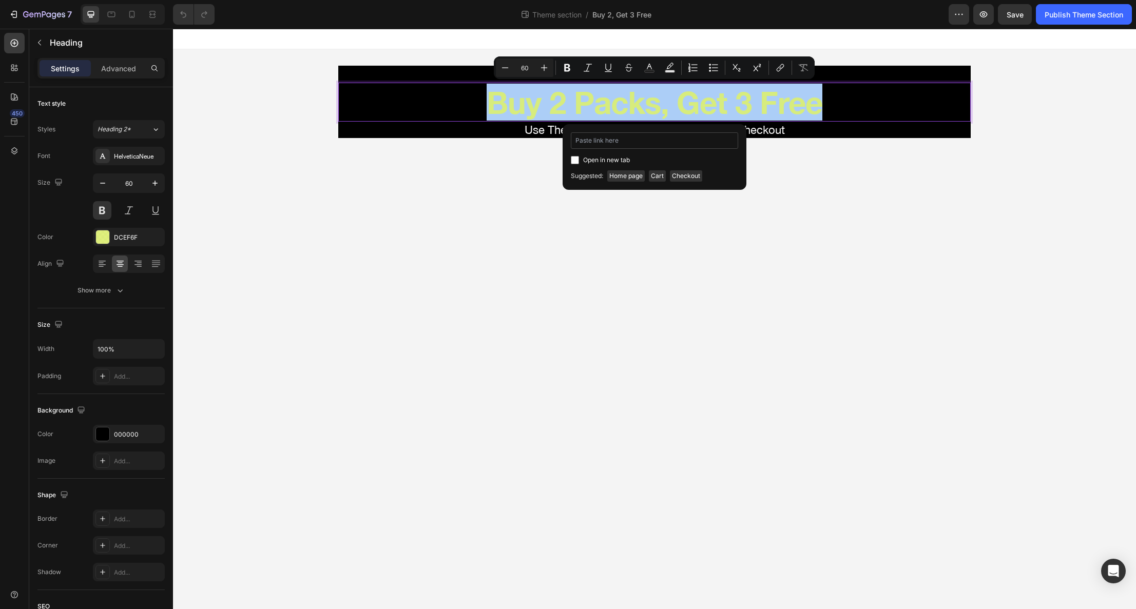
click at [618, 140] on input "Editor contextual toolbar" at bounding box center [654, 140] width 167 height 16
type input "Collection"
type input "https://gfxwrld.com/collections/bogo-buy-2-get-3-free"
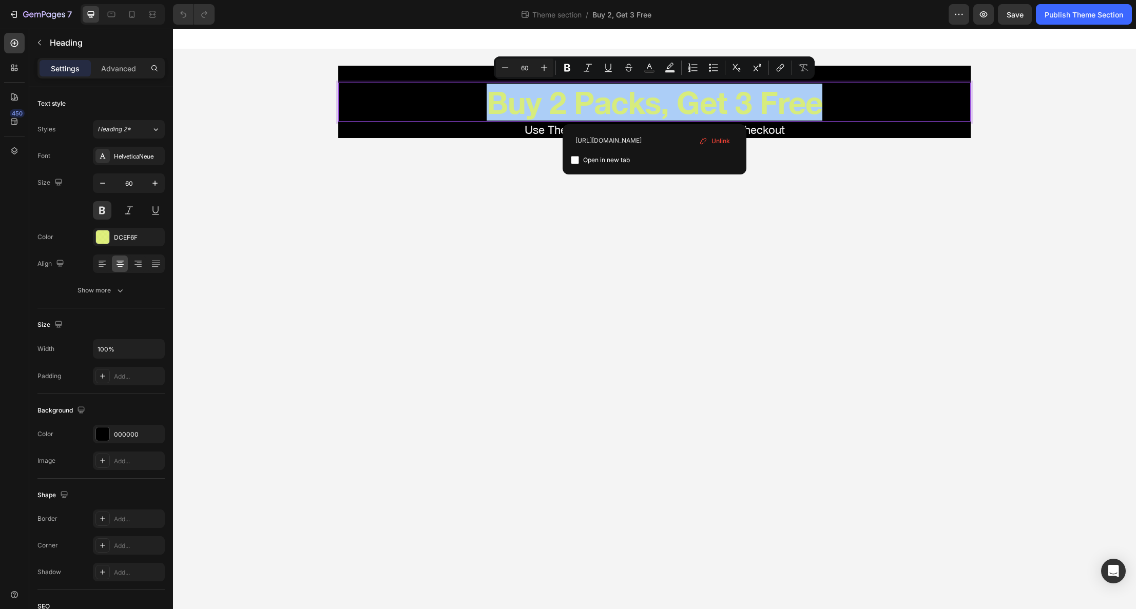
click at [572, 157] on input "Editor contextual toolbar" at bounding box center [575, 160] width 8 height 8
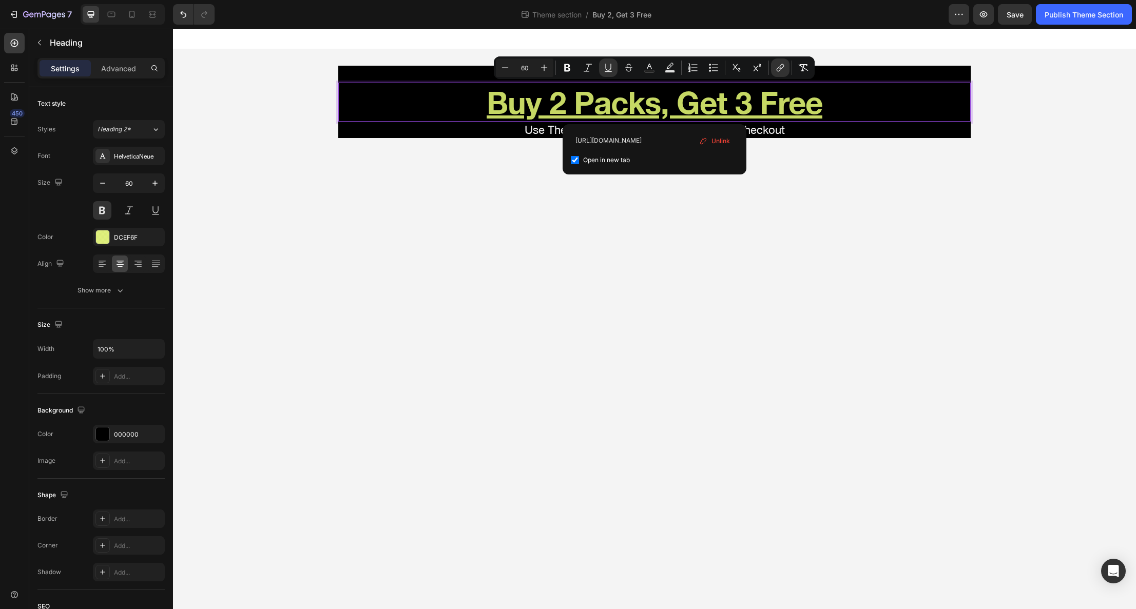
click at [577, 161] on input "Editor contextual toolbar" at bounding box center [575, 160] width 8 height 8
checkbox input "false"
click at [593, 195] on body "Back To School Extra Credit Sale Text Block ⁠⁠⁠⁠⁠⁠⁠ Buy 2 Packs, Get 3 Free Hea…" at bounding box center [654, 319] width 963 height 581
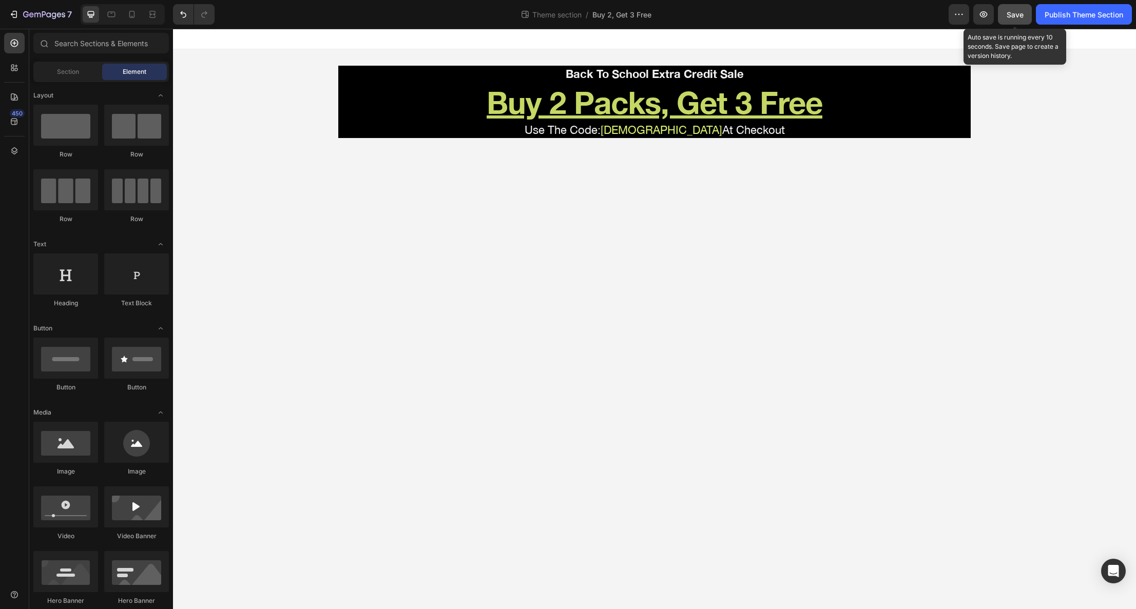
click at [1018, 16] on span "Save" at bounding box center [1015, 14] width 17 height 9
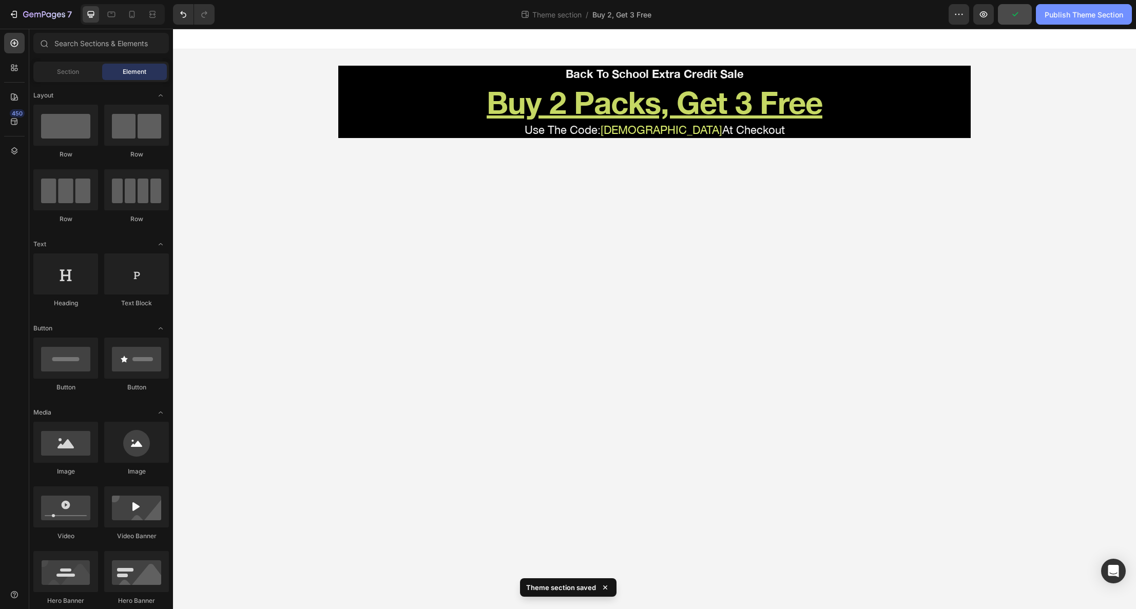
click at [1065, 13] on div "Publish Theme Section" at bounding box center [1084, 14] width 79 height 11
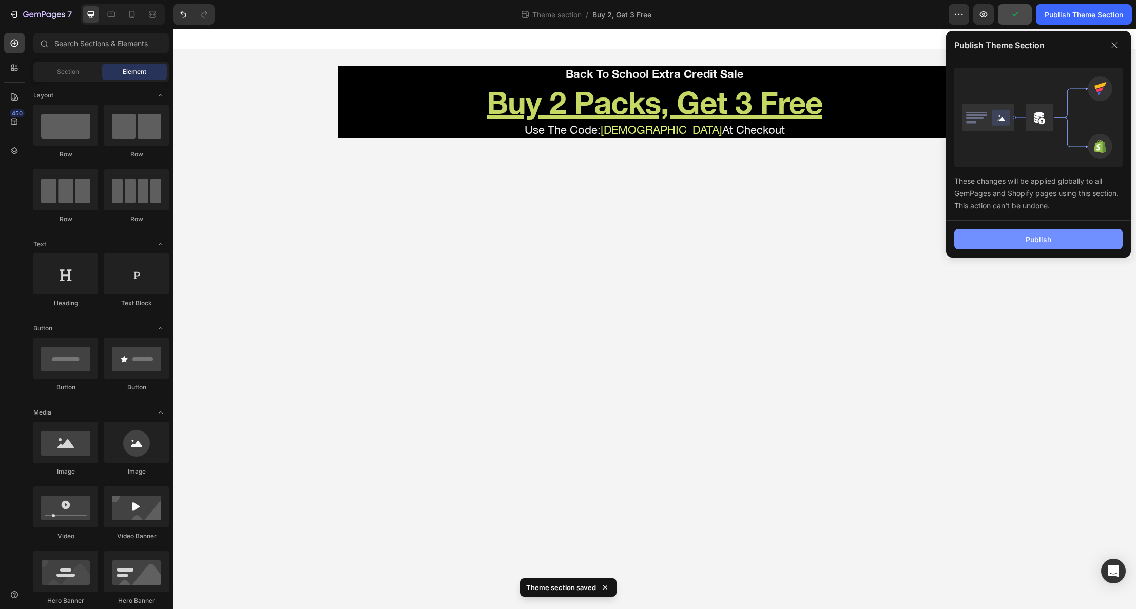
click at [1039, 233] on button "Publish" at bounding box center [1038, 239] width 168 height 21
